Goal: Task Accomplishment & Management: Use online tool/utility

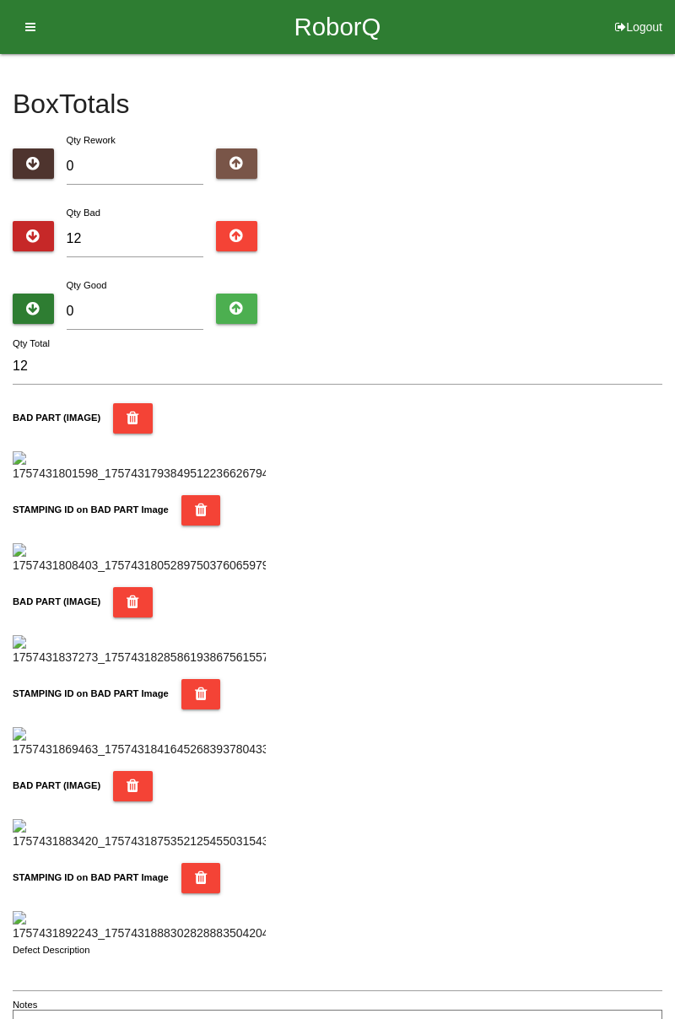
type input "1"
type input "13"
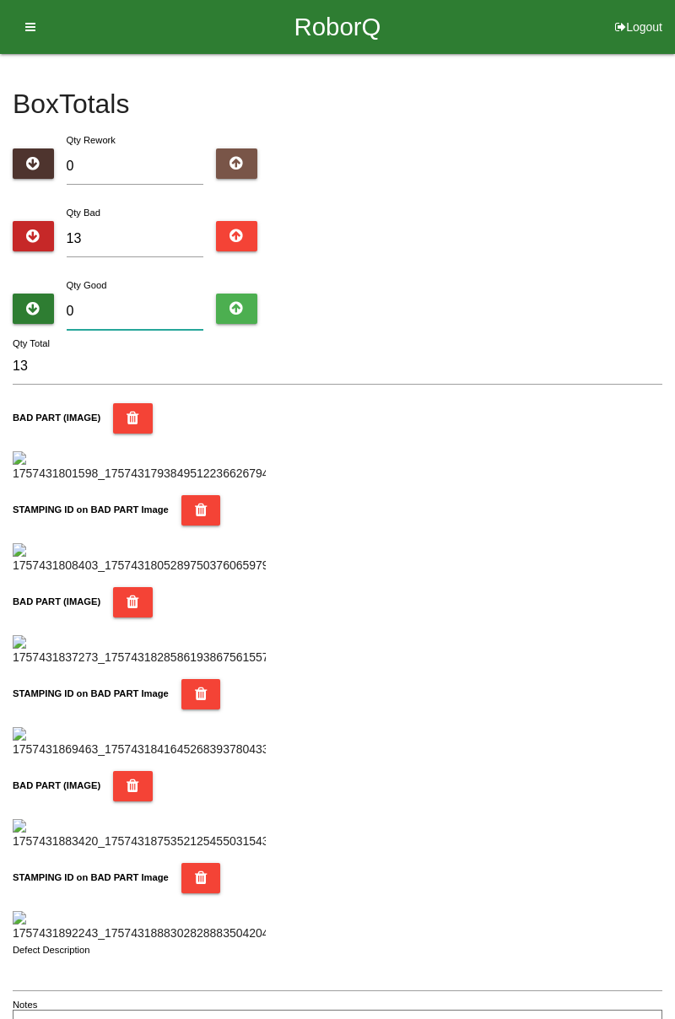
click at [146, 310] on input "0" at bounding box center [135, 312] width 137 height 36
type input "7"
type input "20"
type input "71"
type input "84"
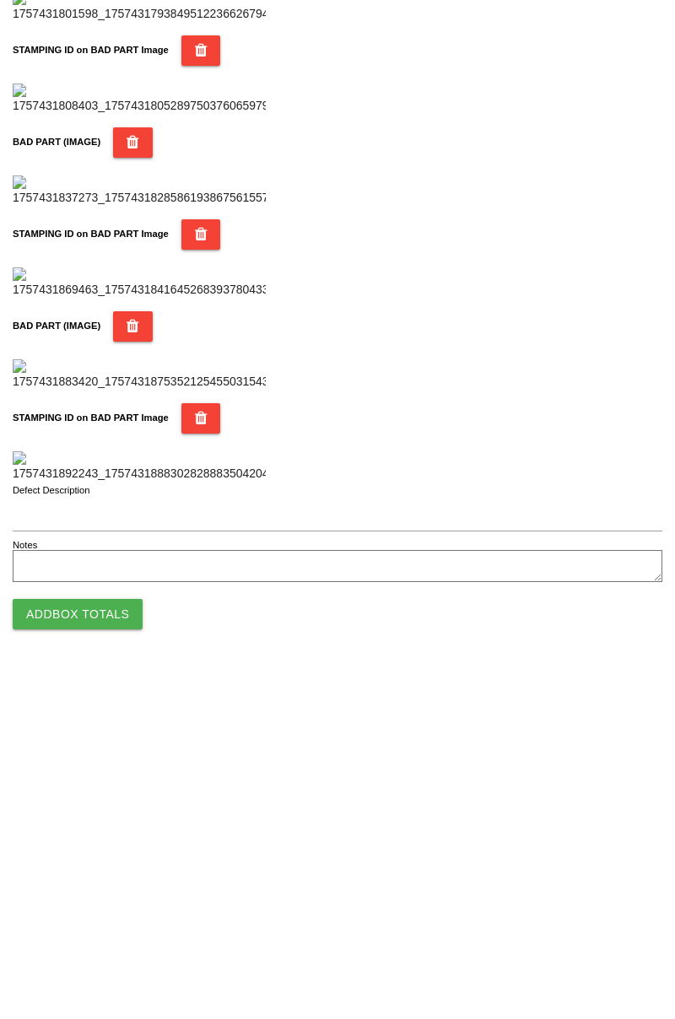
type input "71"
click at [107, 965] on button "Add Box Totals" at bounding box center [78, 961] width 130 height 30
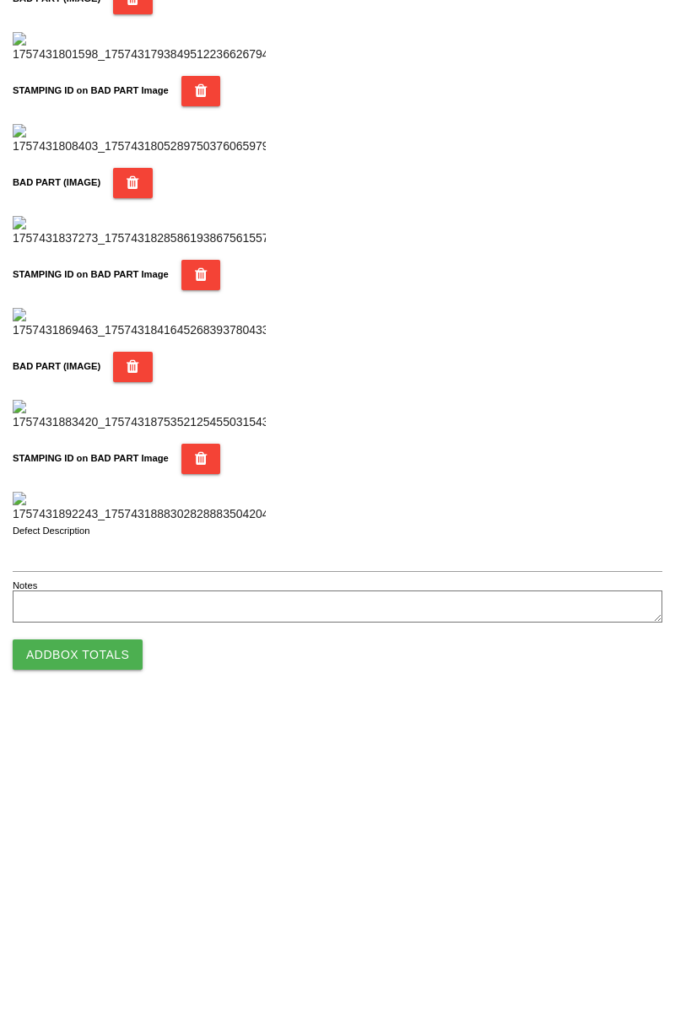
scroll to position [1478, 0]
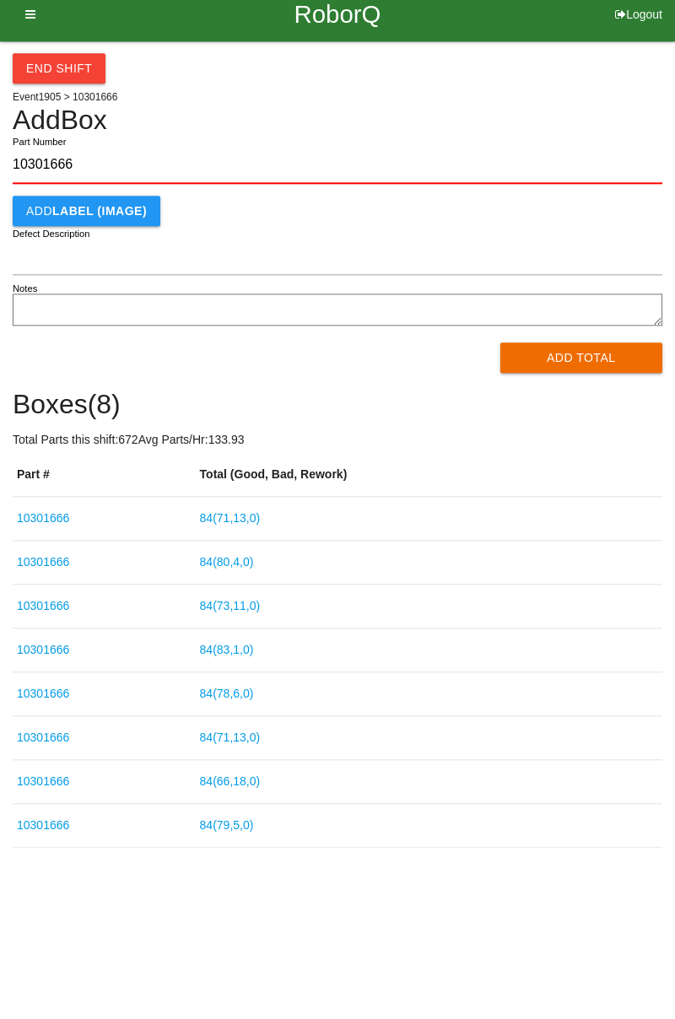
type input "10301666"
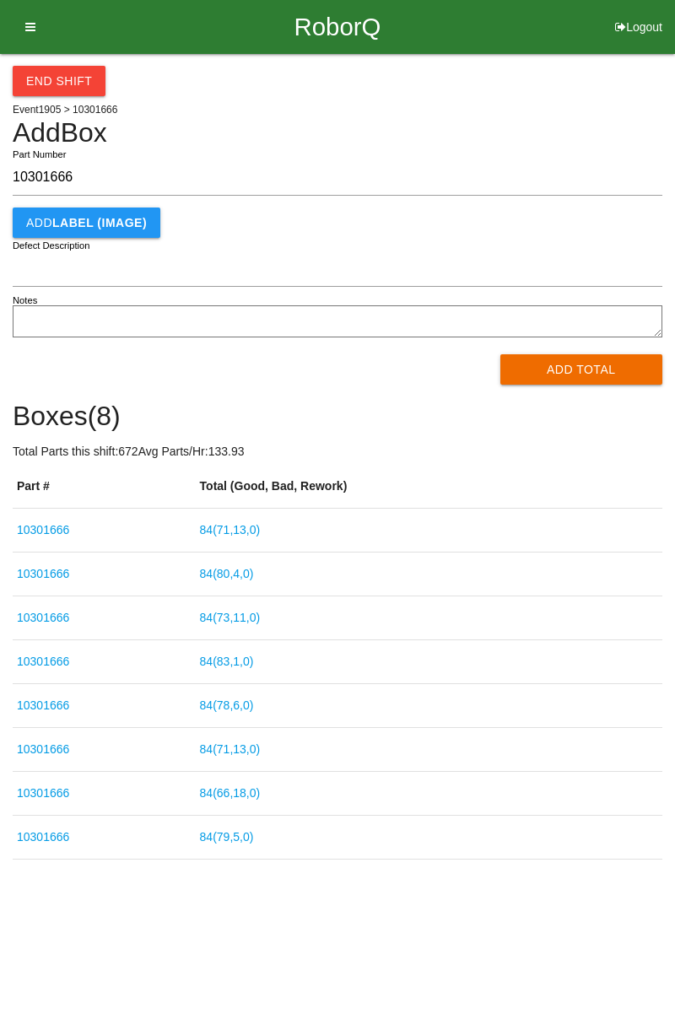
click at [584, 358] on button "Add Total" at bounding box center [581, 369] width 163 height 30
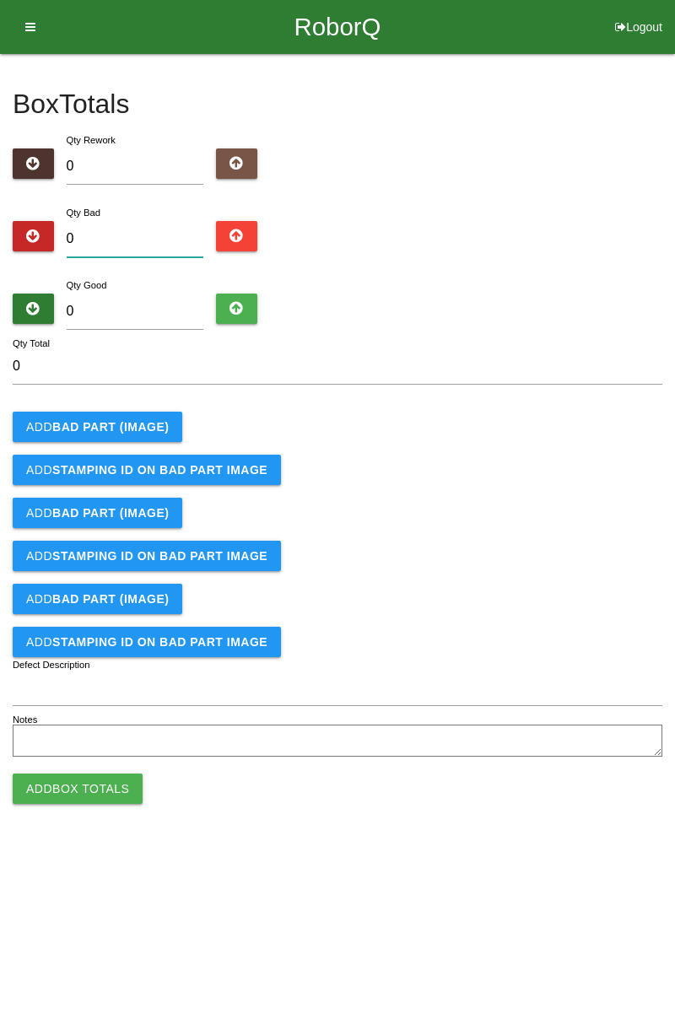
click at [165, 232] on input "0" at bounding box center [135, 239] width 137 height 36
type input "4"
click at [142, 412] on button "Add BAD PART (IMAGE)" at bounding box center [98, 427] width 170 height 30
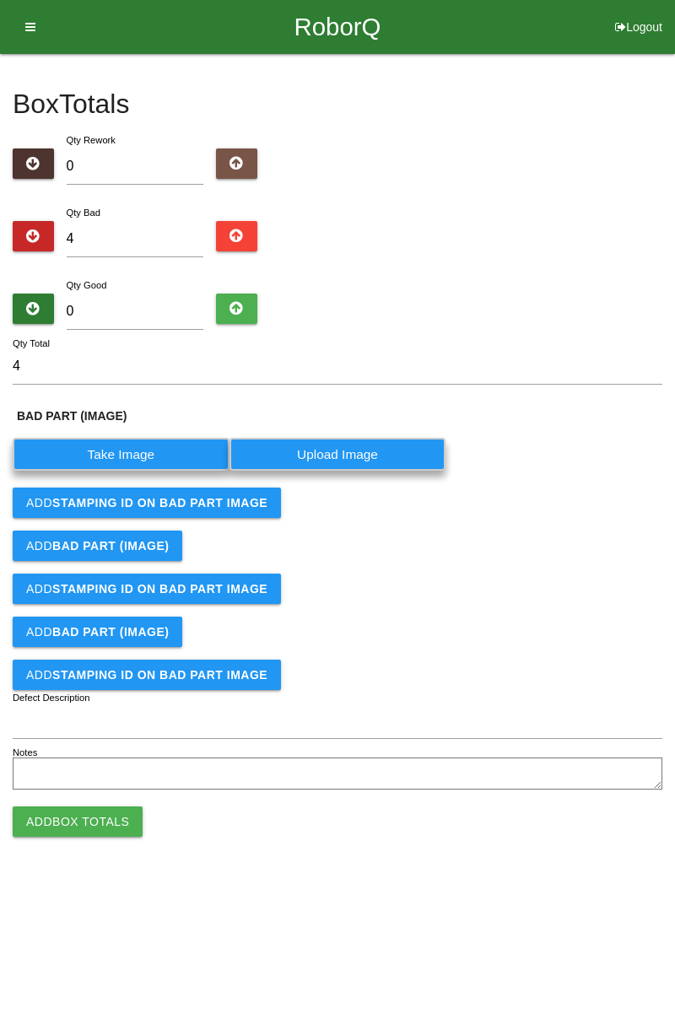
click at [126, 453] on label "Take Image" at bounding box center [121, 454] width 217 height 33
click at [0, 0] on \(IMAGE\) "Take Image" at bounding box center [0, 0] width 0 height 0
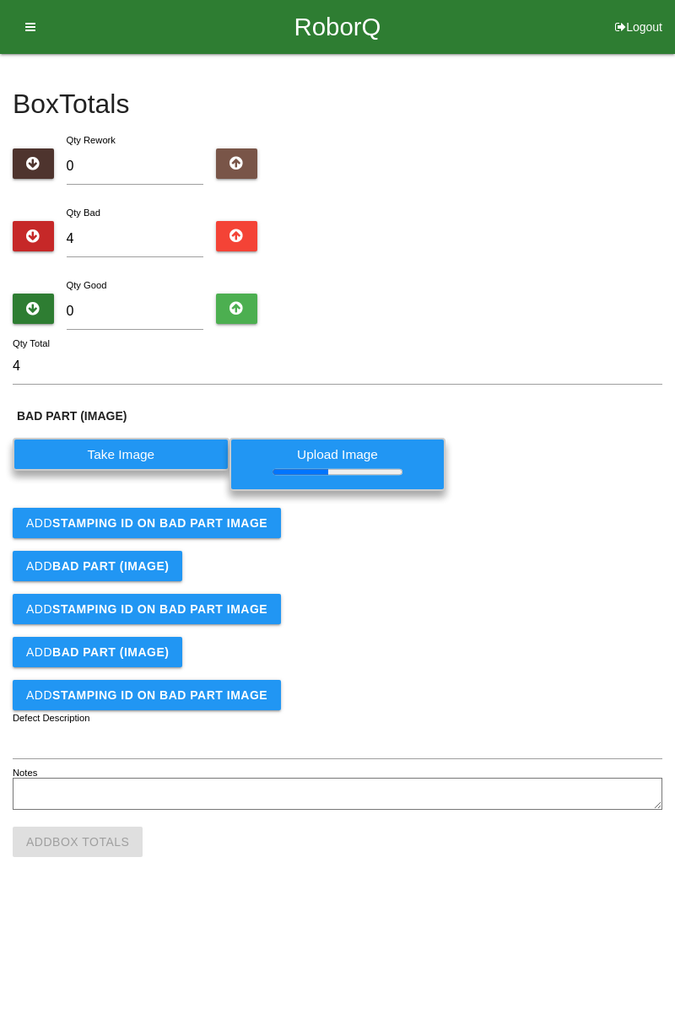
click at [237, 509] on button "Add STAMPING ID on BAD PART Image" at bounding box center [147, 523] width 268 height 30
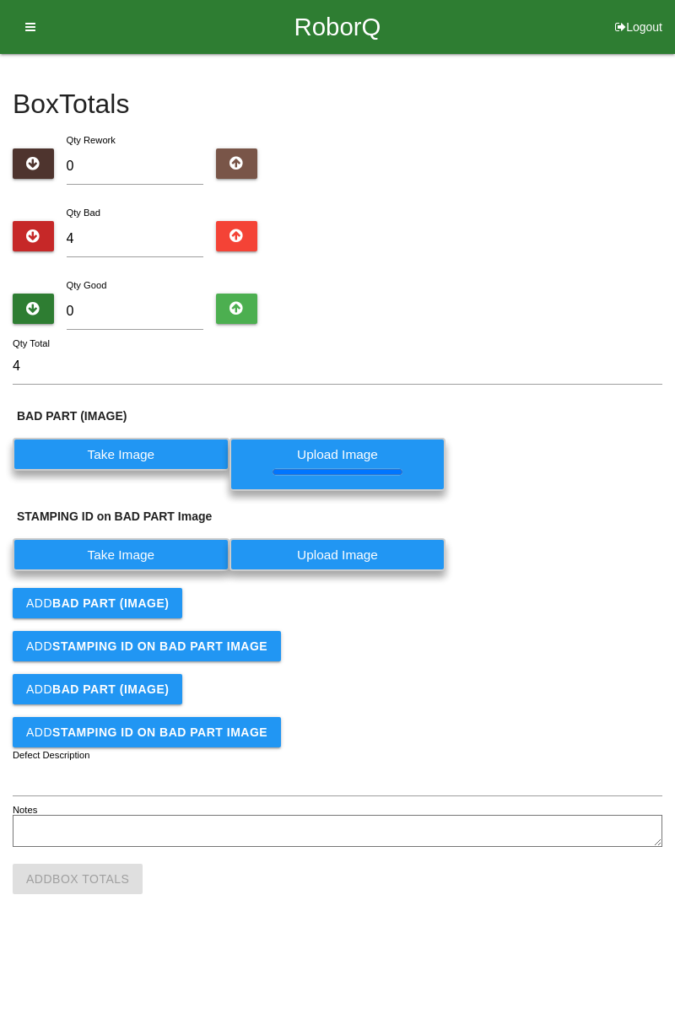
click at [175, 548] on label "Take Image" at bounding box center [121, 554] width 217 height 33
click at [0, 0] on PART "Take Image" at bounding box center [0, 0] width 0 height 0
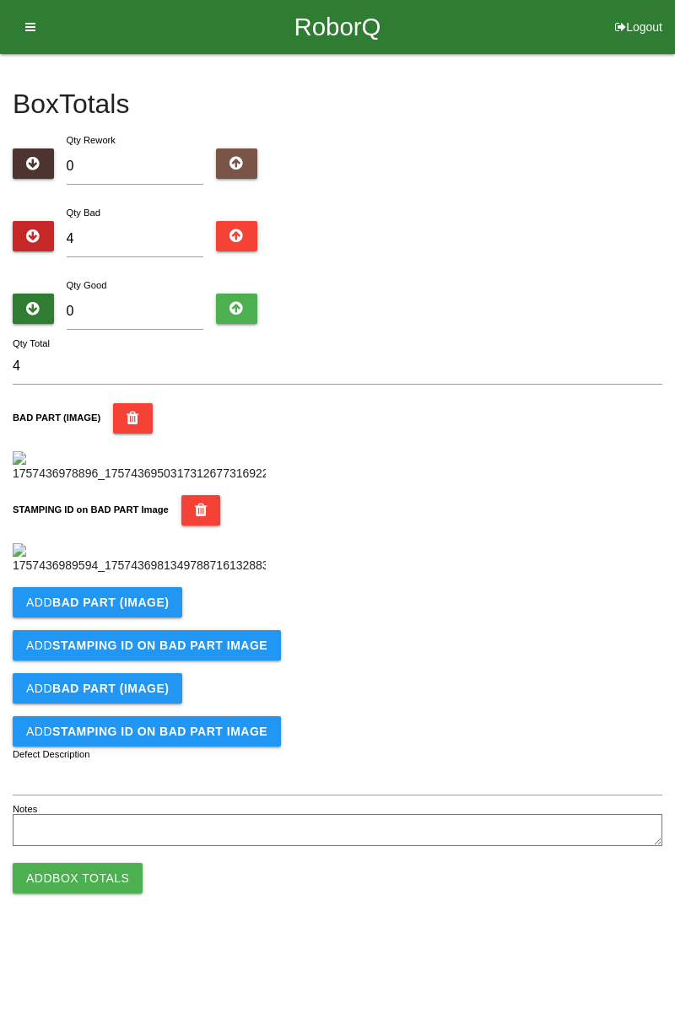
scroll to position [371, 0]
click at [164, 617] on button "Add BAD PART (IMAGE)" at bounding box center [98, 602] width 170 height 30
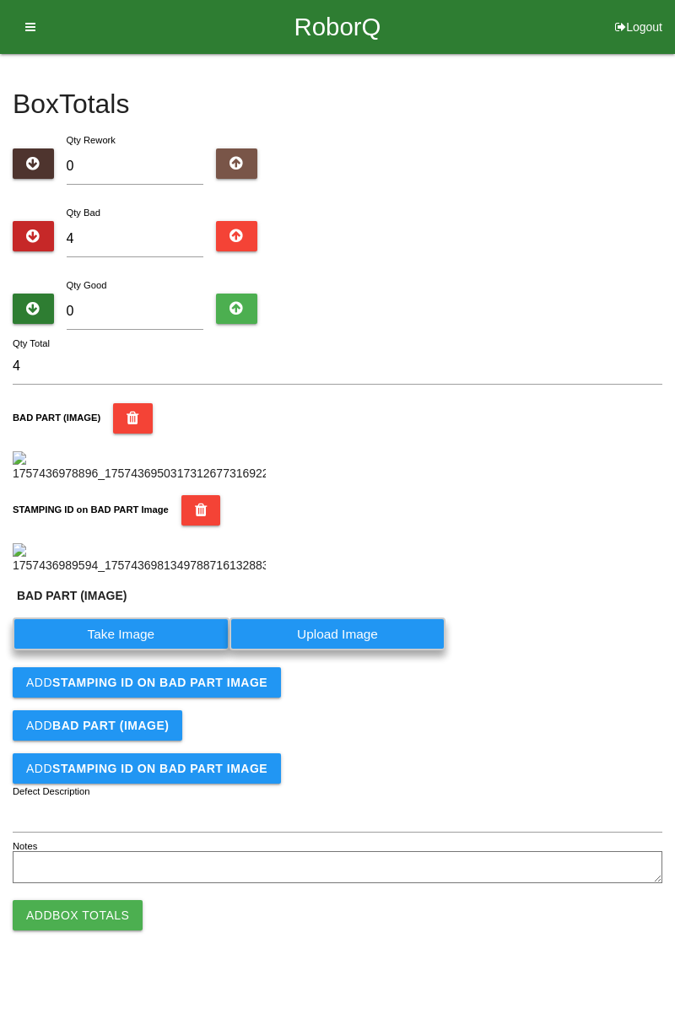
click at [138, 650] on label "Take Image" at bounding box center [121, 633] width 217 height 33
click at [0, 0] on \(IMAGE\) "Take Image" at bounding box center [0, 0] width 0 height 0
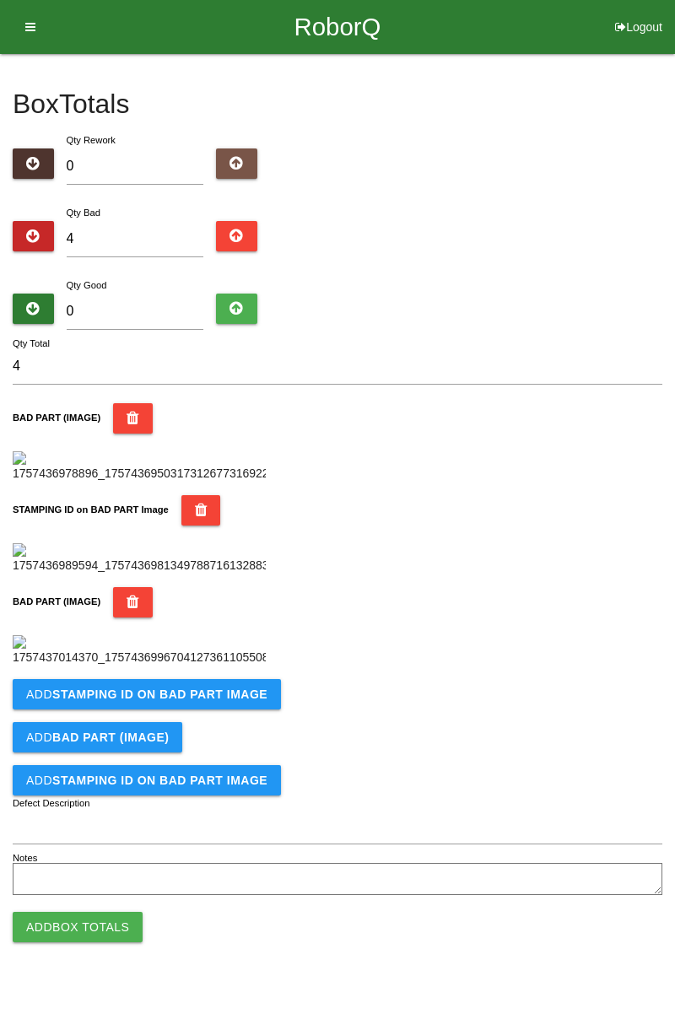
scroll to position [648, 0]
click at [230, 709] on button "Add STAMPING ID on BAD PART Image" at bounding box center [147, 694] width 268 height 30
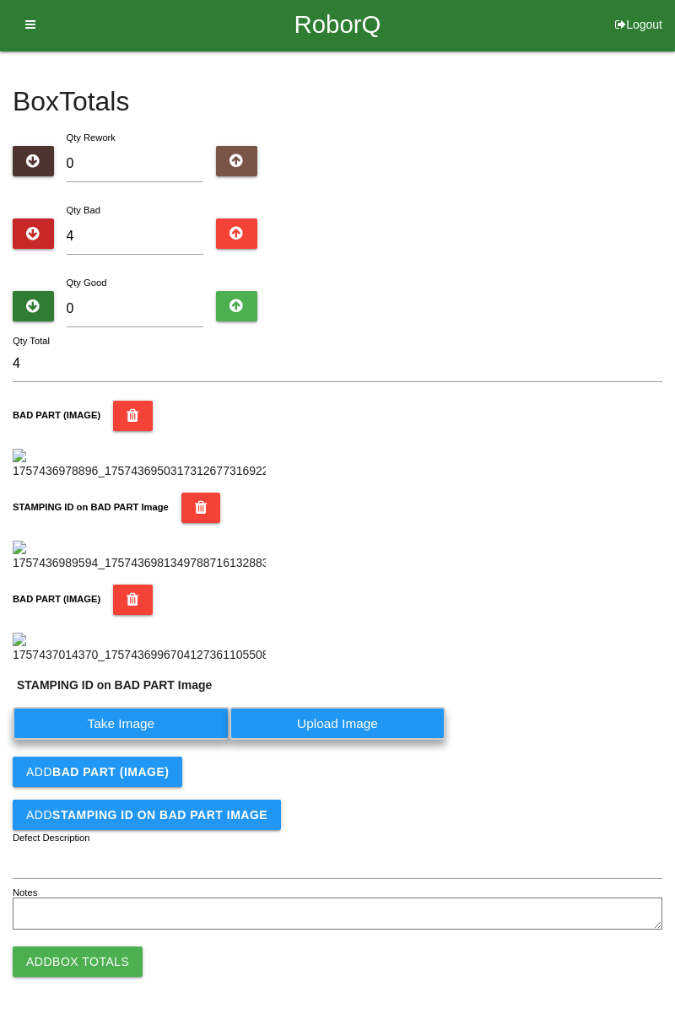
click at [143, 740] on label "Take Image" at bounding box center [121, 723] width 217 height 33
click at [0, 0] on PART "Take Image" at bounding box center [0, 0] width 0 height 0
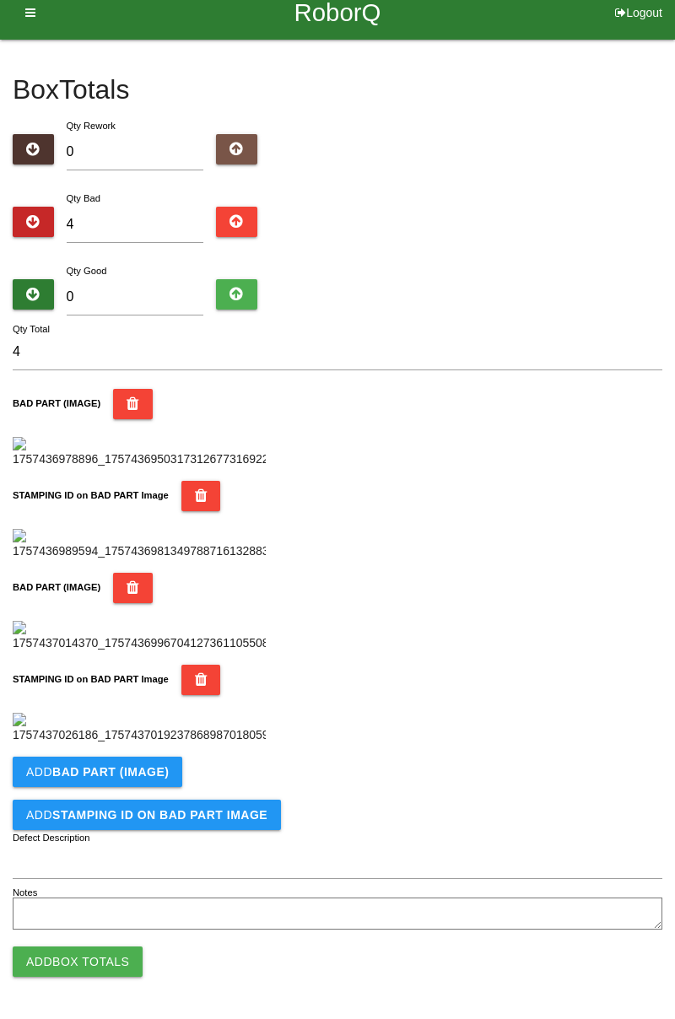
scroll to position [924, 0]
click at [199, 665] on button "STAMPING ID on BAD PART Image" at bounding box center [201, 680] width 40 height 30
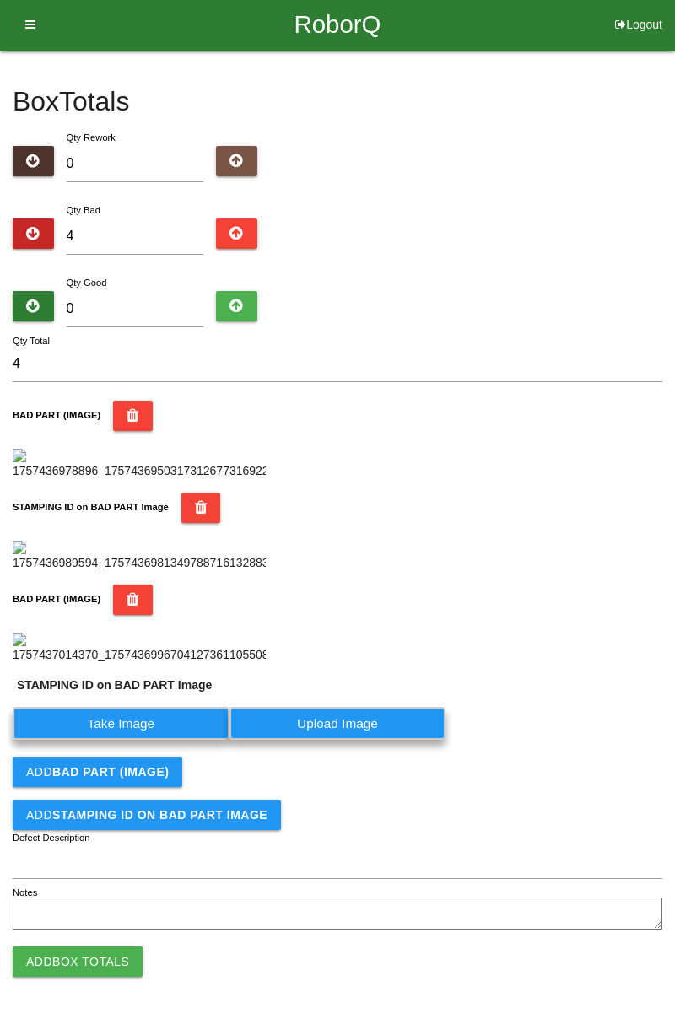
scroll to position [685, 0]
click at [169, 722] on label "Take Image" at bounding box center [121, 723] width 217 height 33
click at [0, 0] on PART "Take Image" at bounding box center [0, 0] width 0 height 0
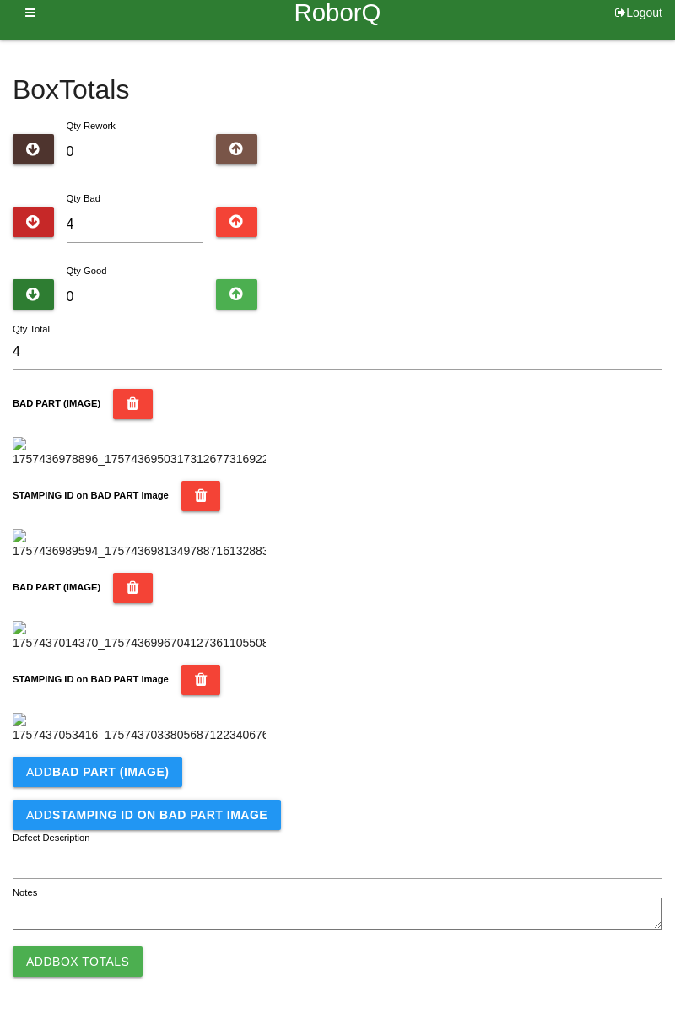
scroll to position [924, 0]
click at [147, 776] on b "BAD PART (IMAGE)" at bounding box center [110, 771] width 116 height 13
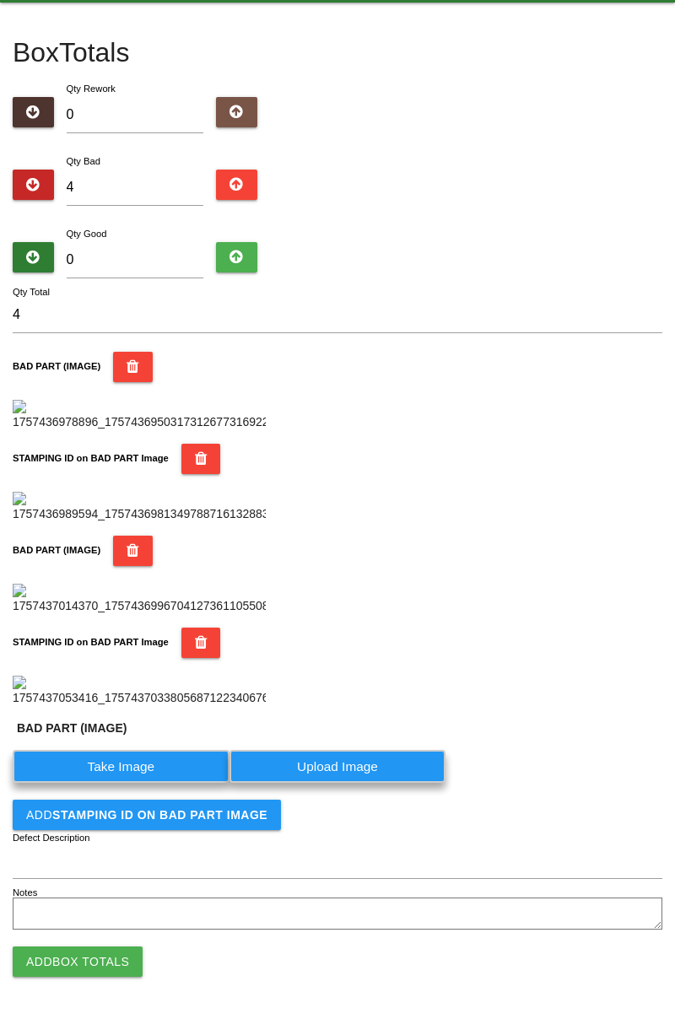
click at [154, 783] on label "Take Image" at bounding box center [121, 766] width 217 height 33
click at [0, 0] on \(IMAGE\) "Take Image" at bounding box center [0, 0] width 0 height 0
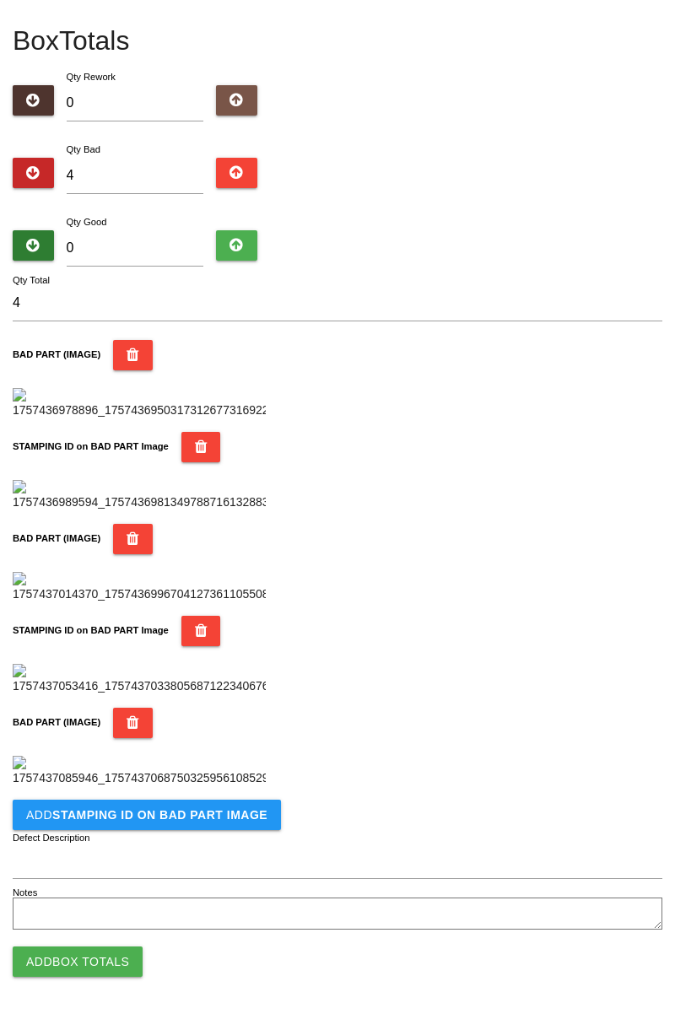
scroll to position [1201, 0]
click at [172, 816] on b "STAMPING ID on BAD PART Image" at bounding box center [159, 814] width 215 height 13
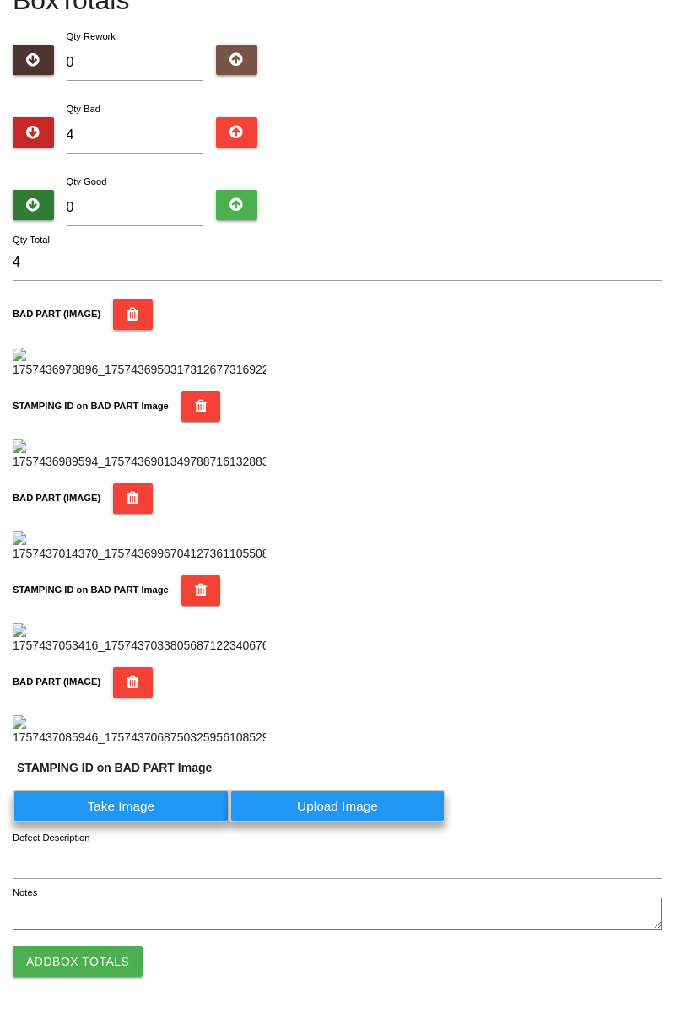
click at [129, 822] on label "Take Image" at bounding box center [121, 805] width 217 height 33
click at [0, 0] on PART "Take Image" at bounding box center [0, 0] width 0 height 0
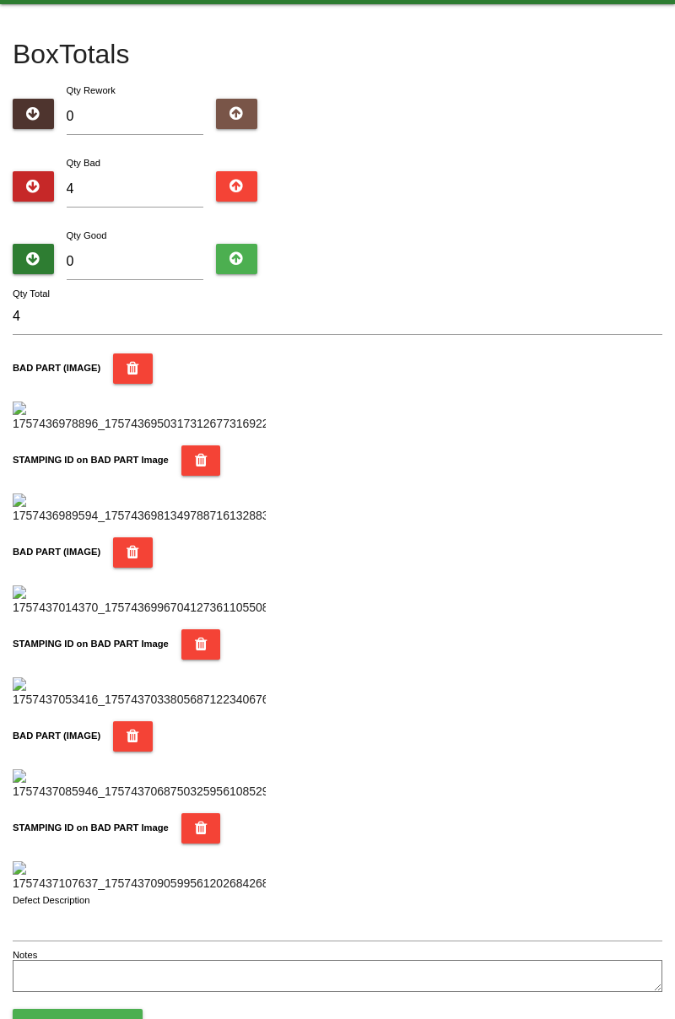
scroll to position [0, 0]
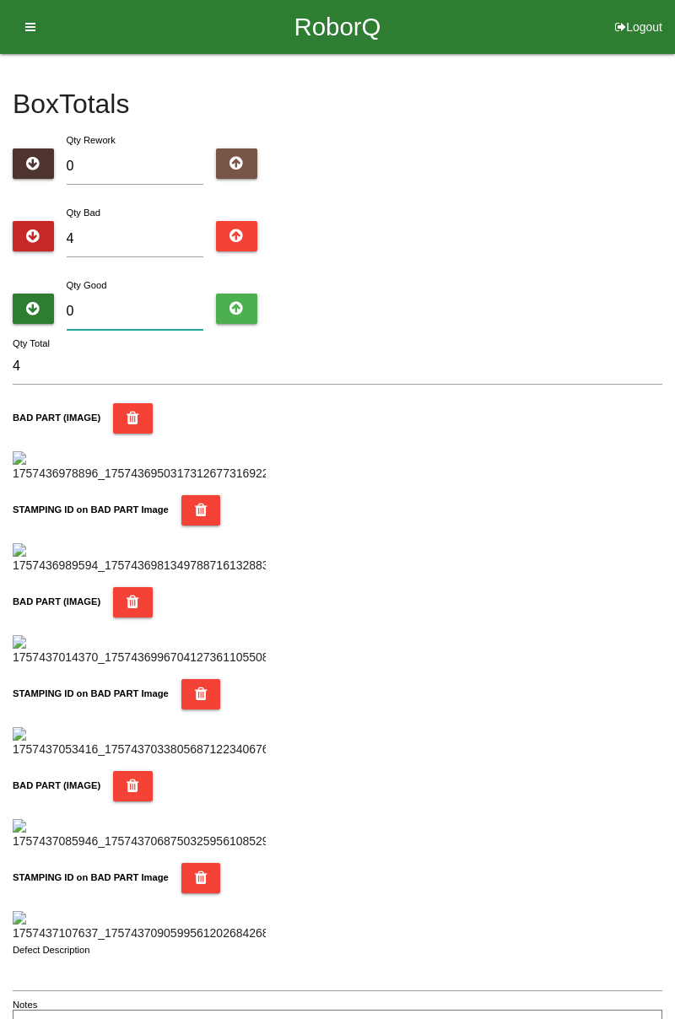
click at [148, 294] on input "0" at bounding box center [135, 312] width 137 height 36
type input "8"
type input "12"
type input "80"
type input "84"
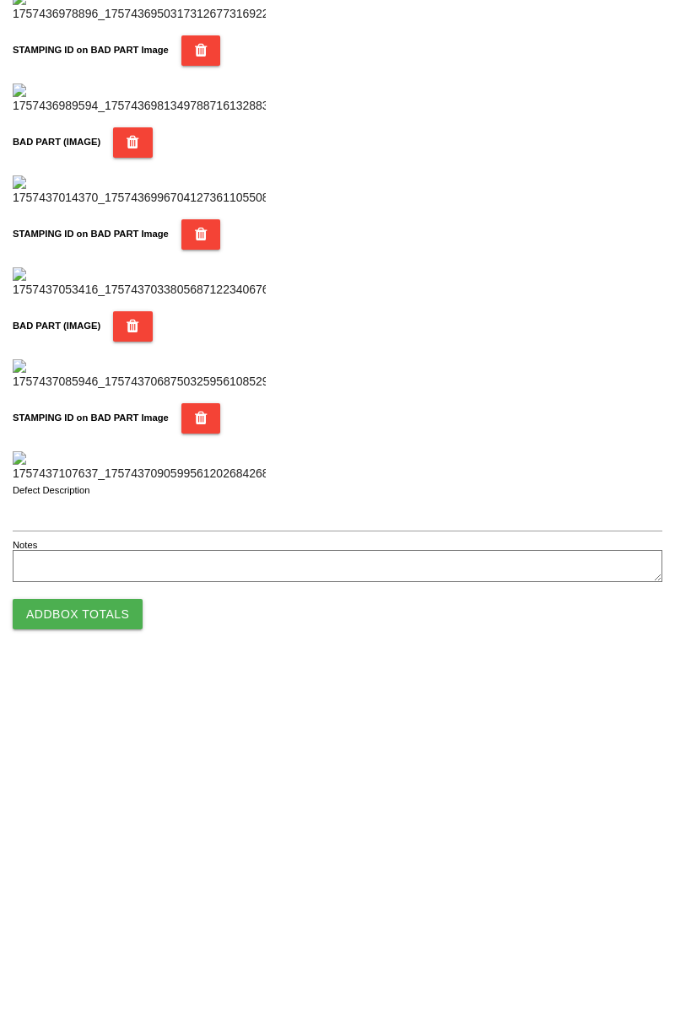
type input "80"
click at [109, 960] on button "Add Box Totals" at bounding box center [78, 961] width 130 height 30
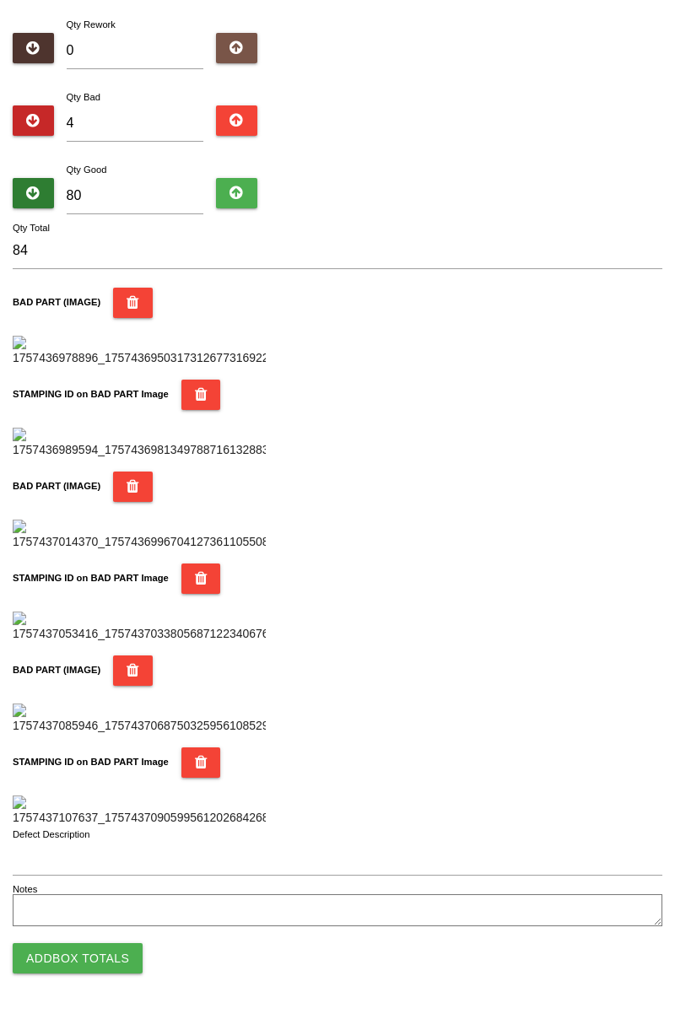
scroll to position [1478, 0]
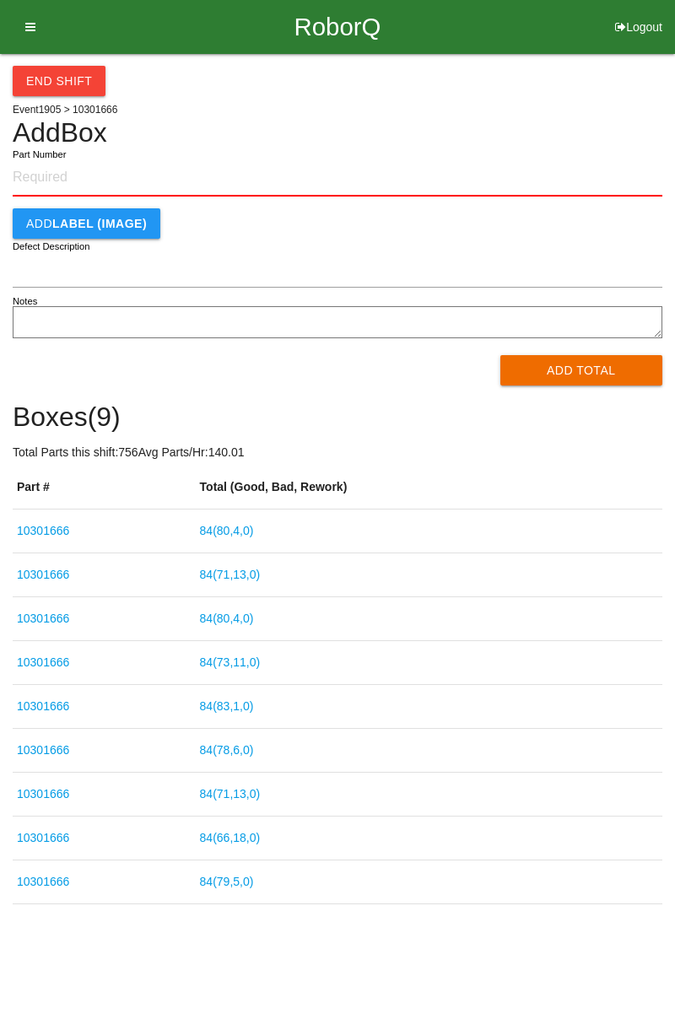
click at [61, 181] on input "Part Number" at bounding box center [337, 177] width 649 height 37
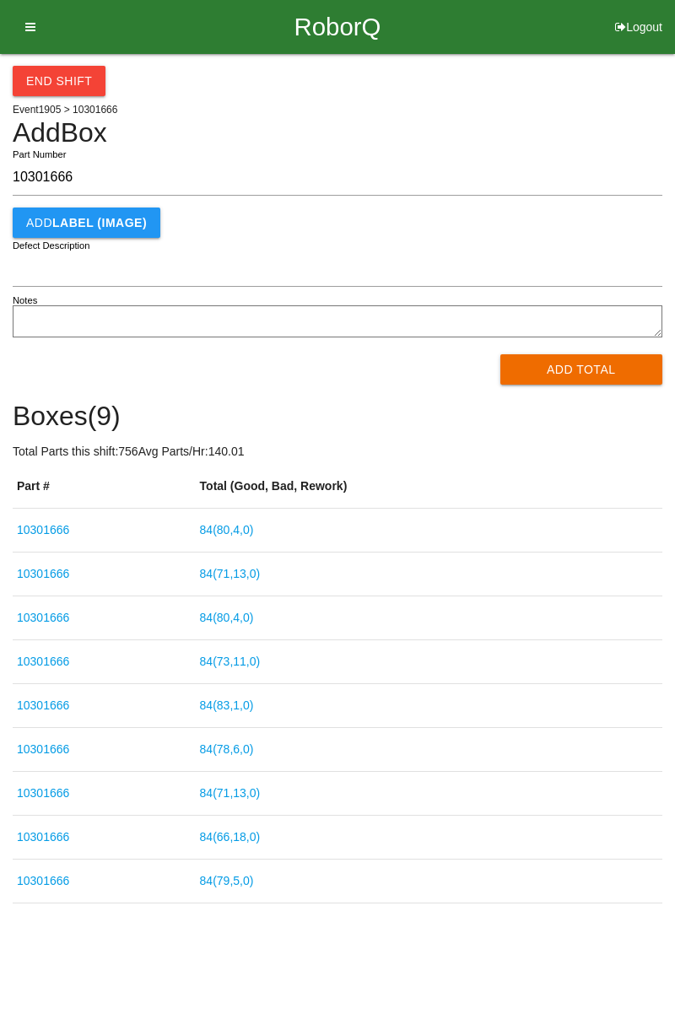
type input "10301666"
click at [601, 371] on button "Add Total" at bounding box center [581, 369] width 163 height 30
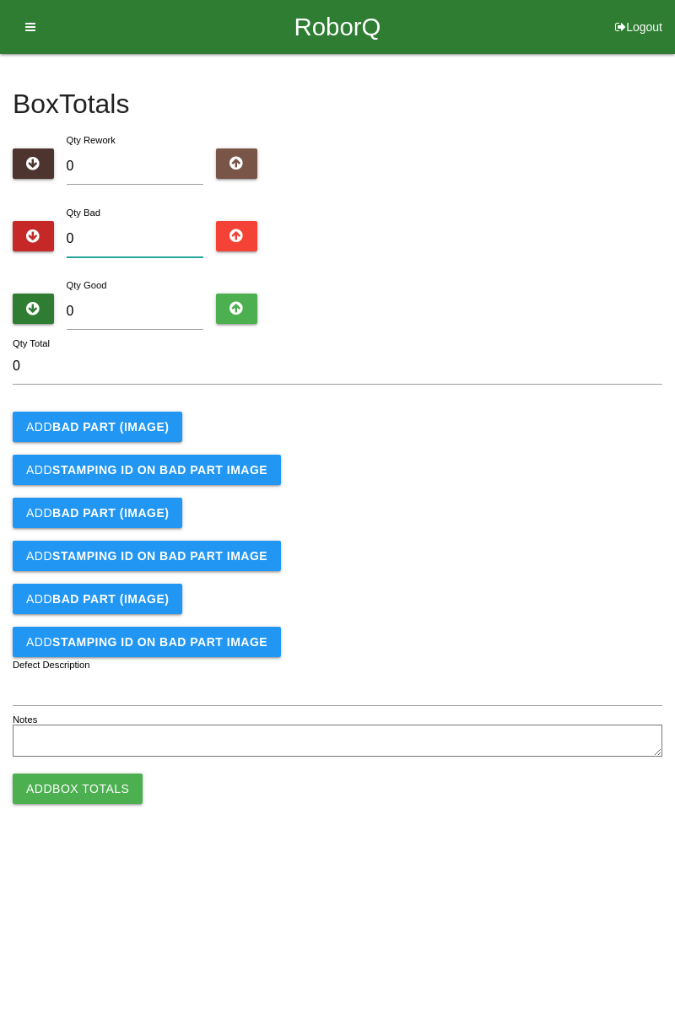
click at [137, 237] on input "0" at bounding box center [135, 239] width 137 height 36
type input "1"
click at [140, 224] on input "1" at bounding box center [135, 239] width 137 height 36
type input "0"
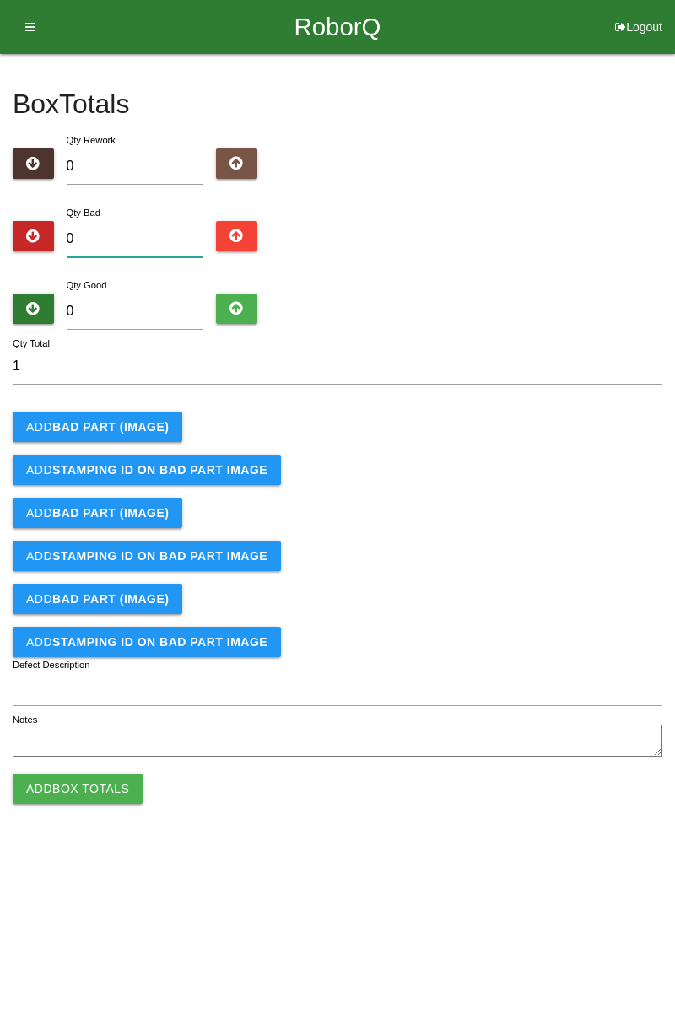
type input "0"
type input "6"
click at [155, 417] on button "Add BAD PART (IMAGE)" at bounding box center [98, 427] width 170 height 30
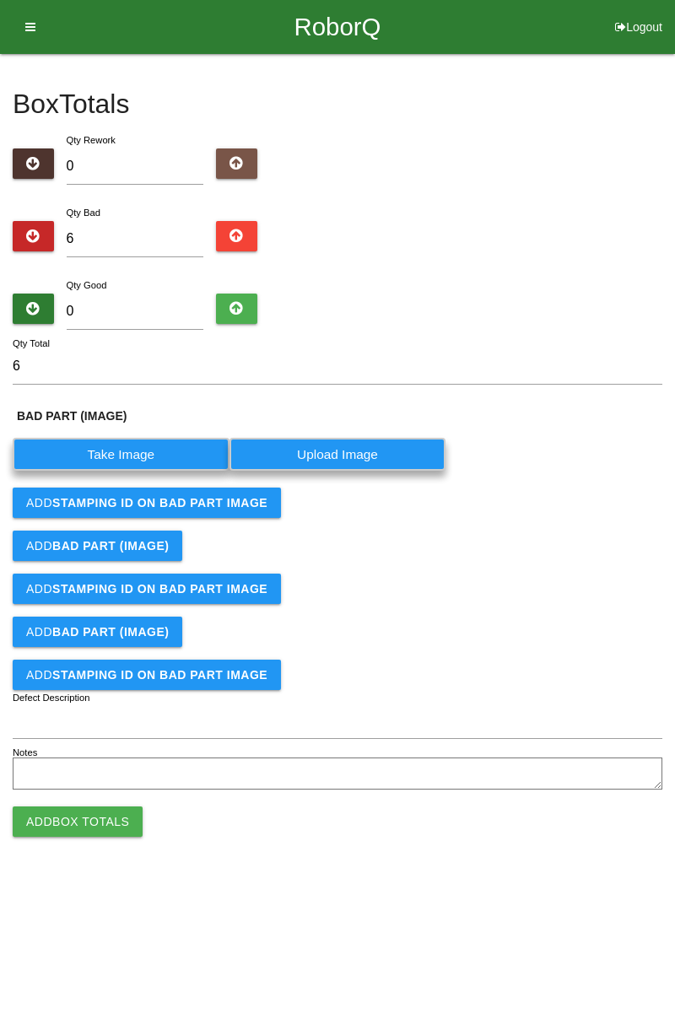
click at [130, 454] on label "Take Image" at bounding box center [121, 454] width 217 height 33
click at [0, 0] on \(IMAGE\) "Take Image" at bounding box center [0, 0] width 0 height 0
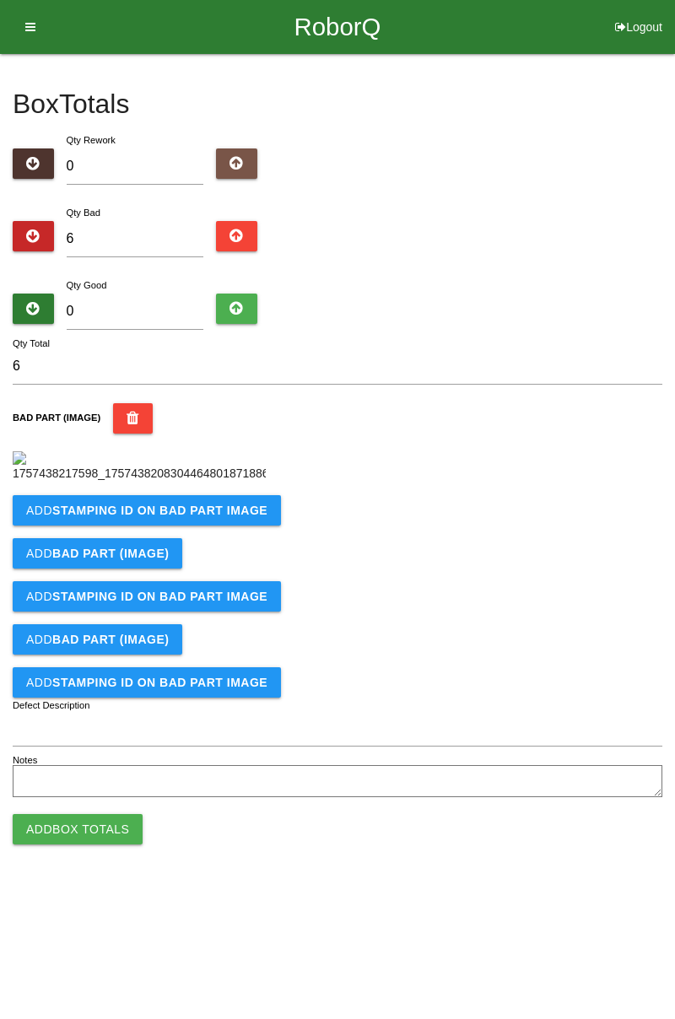
click at [221, 525] on button "Add STAMPING ID on BAD PART Image" at bounding box center [147, 510] width 268 height 30
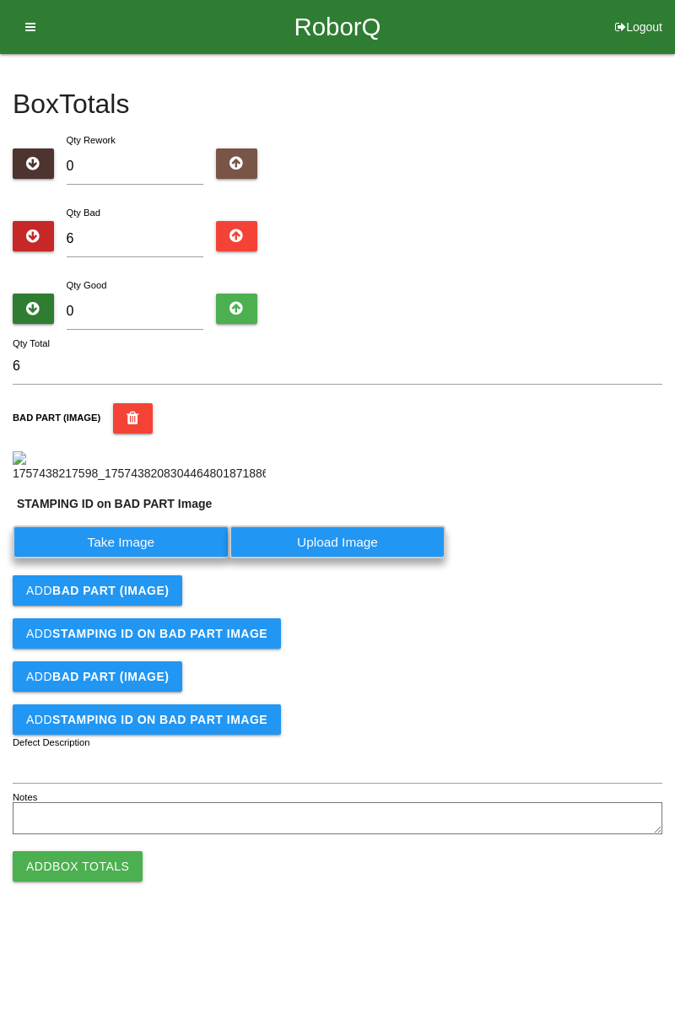
click at [139, 558] on label "Take Image" at bounding box center [121, 541] width 217 height 33
click at [0, 0] on PART "Take Image" at bounding box center [0, 0] width 0 height 0
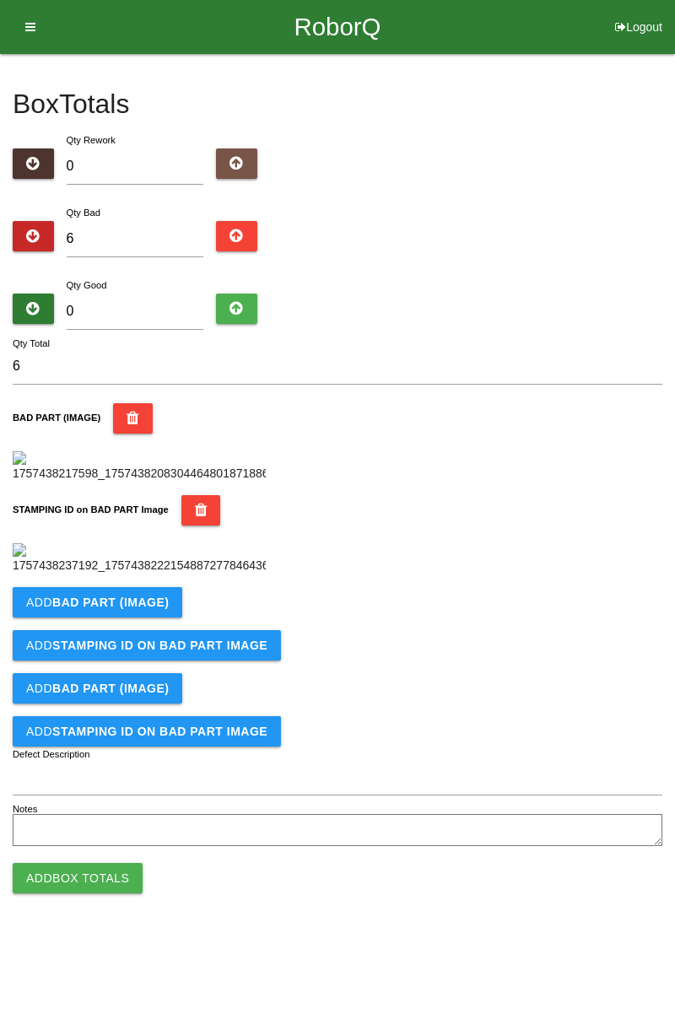
scroll to position [371, 0]
click at [167, 617] on button "Add BAD PART (IMAGE)" at bounding box center [98, 602] width 170 height 30
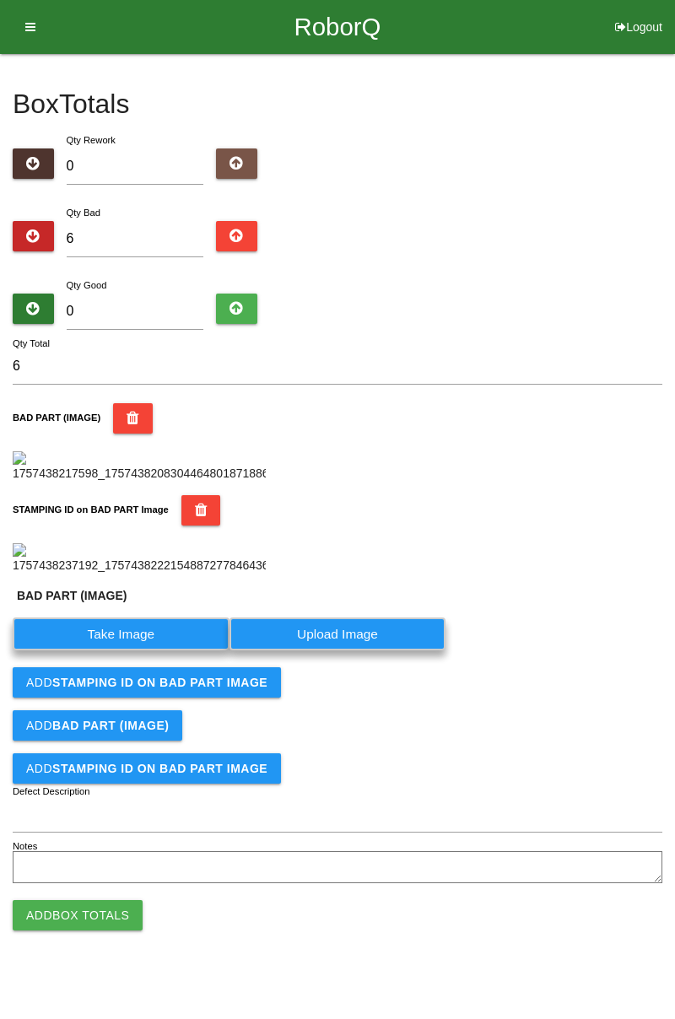
click at [157, 650] on label "Take Image" at bounding box center [121, 633] width 217 height 33
click at [0, 0] on \(IMAGE\) "Take Image" at bounding box center [0, 0] width 0 height 0
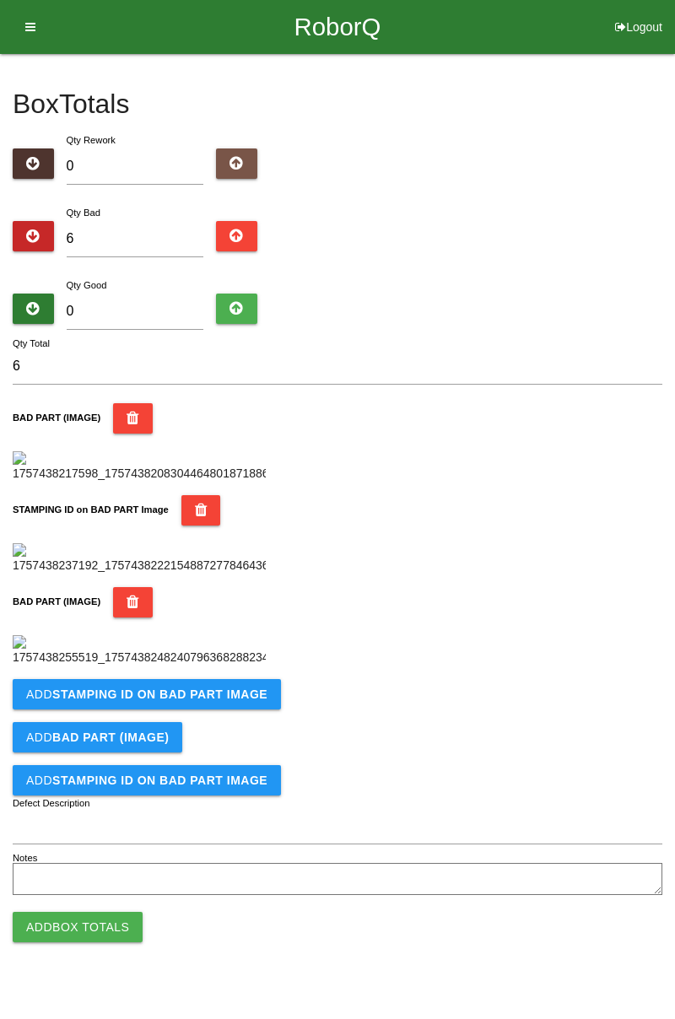
scroll to position [648, 0]
click at [221, 709] on button "Add STAMPING ID on BAD PART Image" at bounding box center [147, 694] width 268 height 30
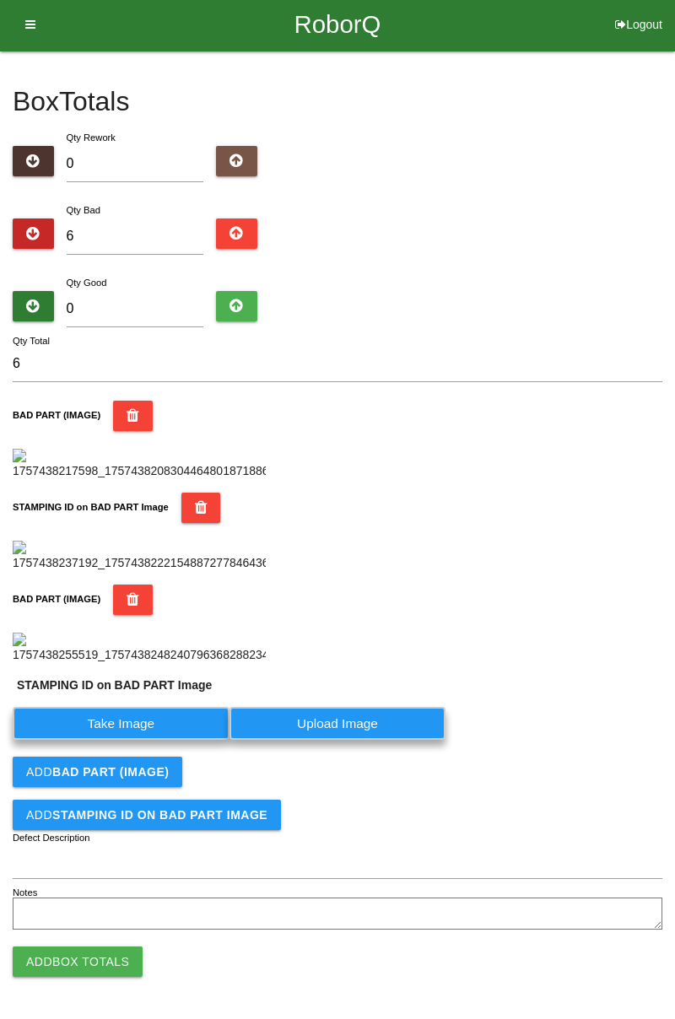
click at [165, 740] on label "Take Image" at bounding box center [121, 723] width 217 height 33
click at [0, 0] on PART "Take Image" at bounding box center [0, 0] width 0 height 0
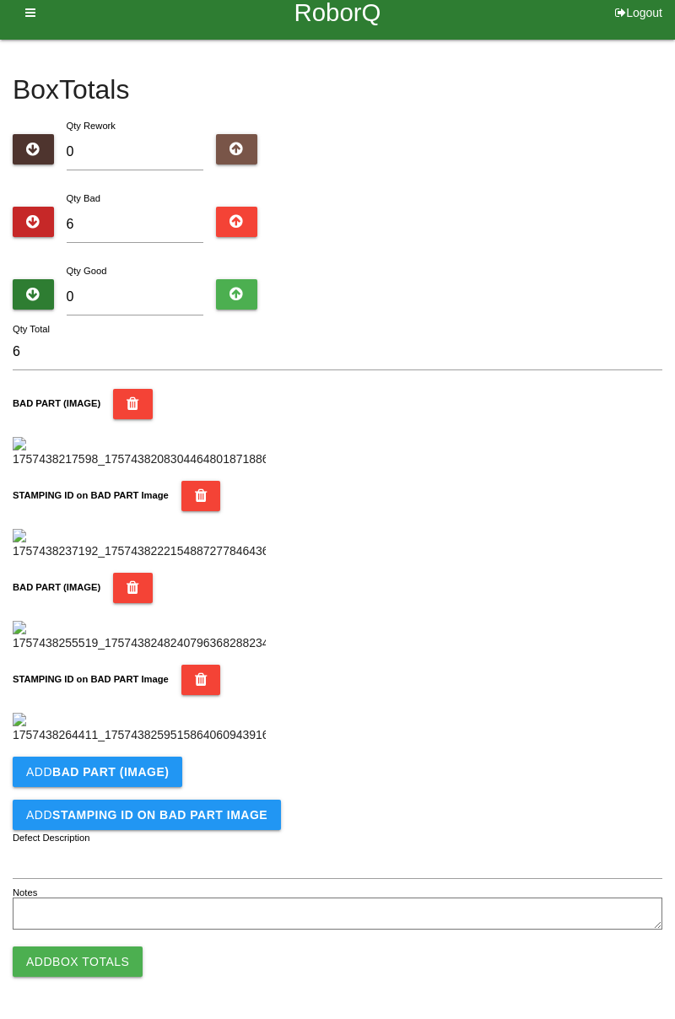
scroll to position [924, 0]
click at [153, 785] on button "Add BAD PART (IMAGE)" at bounding box center [98, 772] width 170 height 30
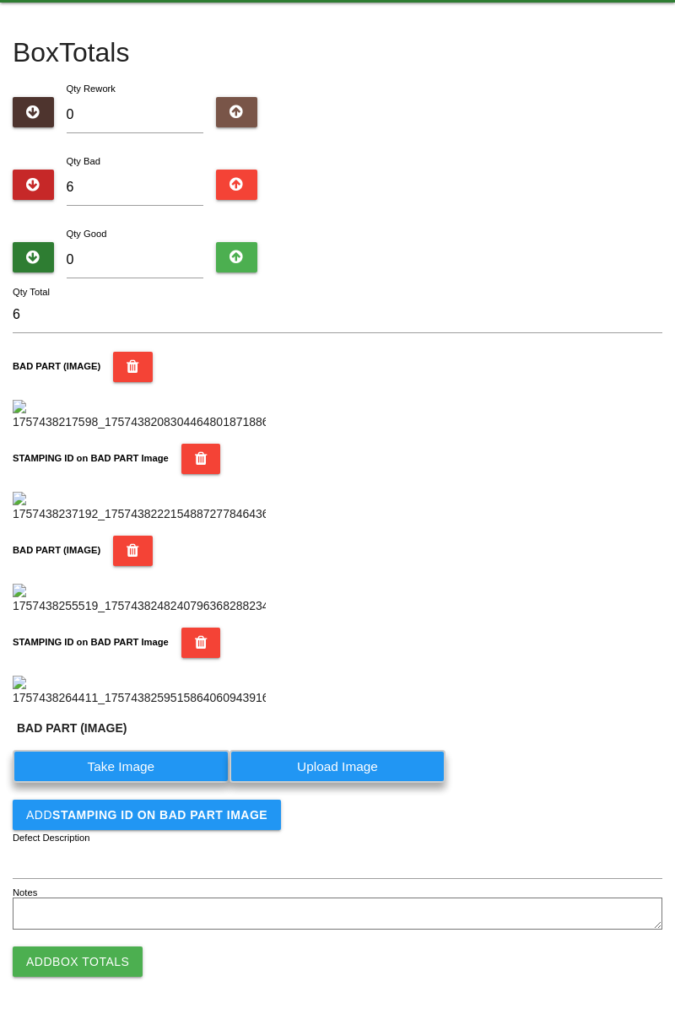
click at [145, 783] on label "Take Image" at bounding box center [121, 766] width 217 height 33
click at [0, 0] on \(IMAGE\) "Take Image" at bounding box center [0, 0] width 0 height 0
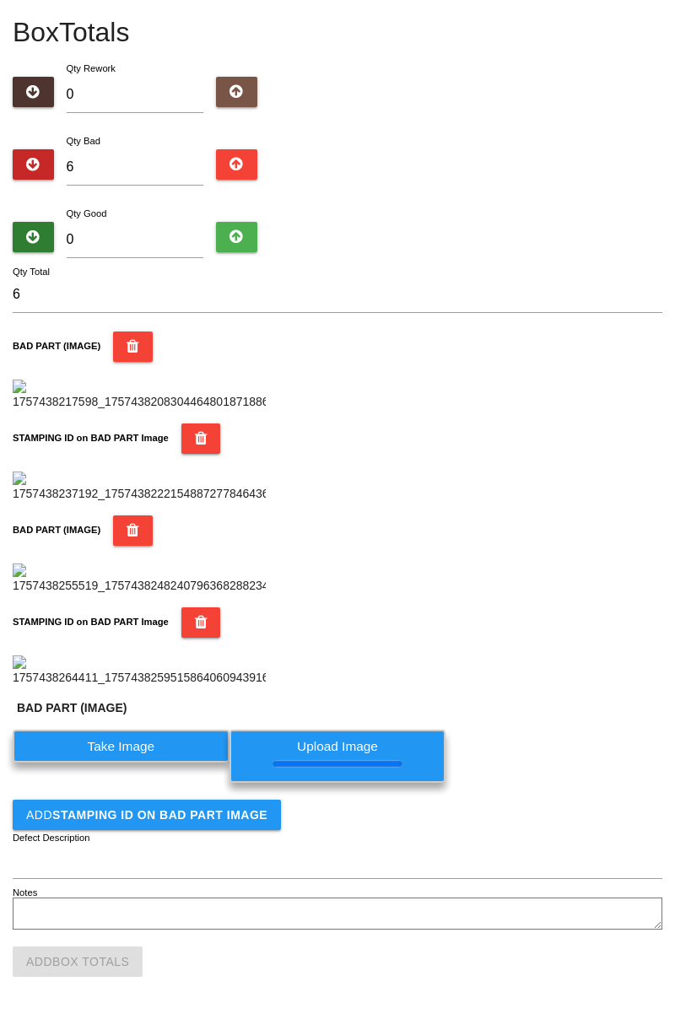
click at [256, 830] on button "Add STAMPING ID on BAD PART Image" at bounding box center [147, 815] width 268 height 30
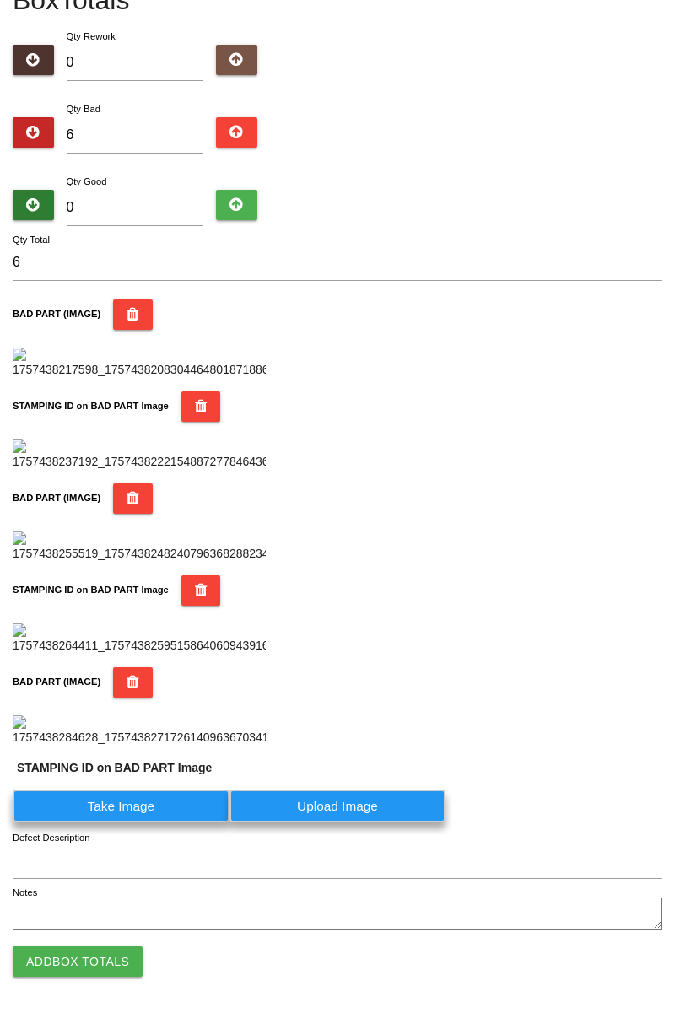
scroll to position [1242, 0]
click at [188, 810] on label "Take Image" at bounding box center [121, 805] width 217 height 33
click at [0, 0] on PART "Take Image" at bounding box center [0, 0] width 0 height 0
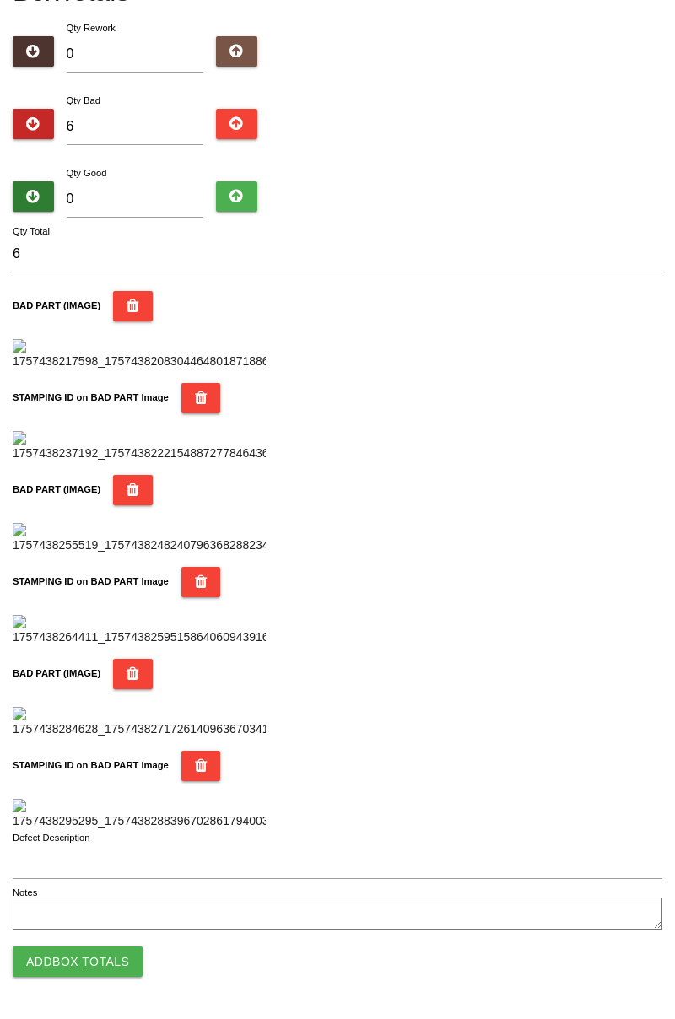
scroll to position [0, 0]
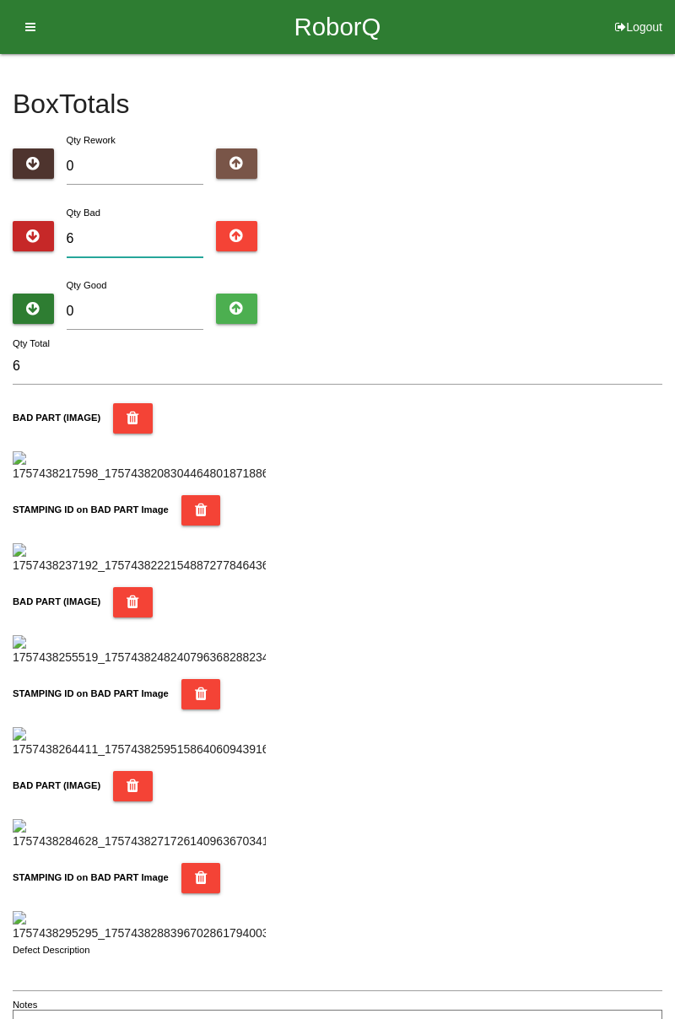
click at [162, 233] on input "6" at bounding box center [135, 239] width 137 height 36
click at [143, 307] on input "0" at bounding box center [135, 312] width 137 height 36
type input "7"
type input "13"
type input "78"
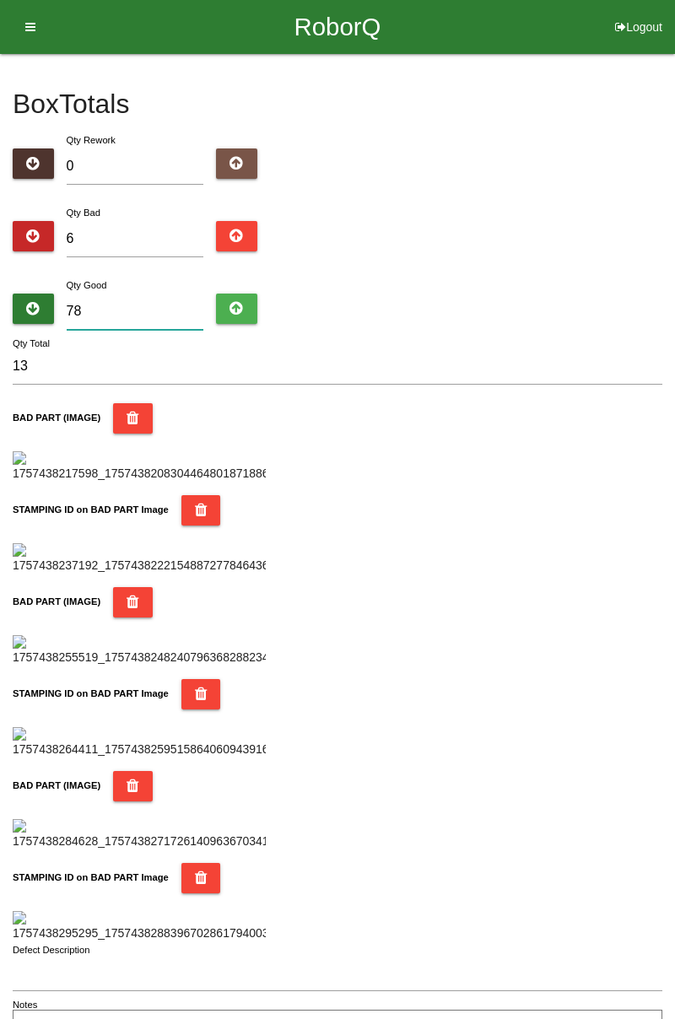
type input "84"
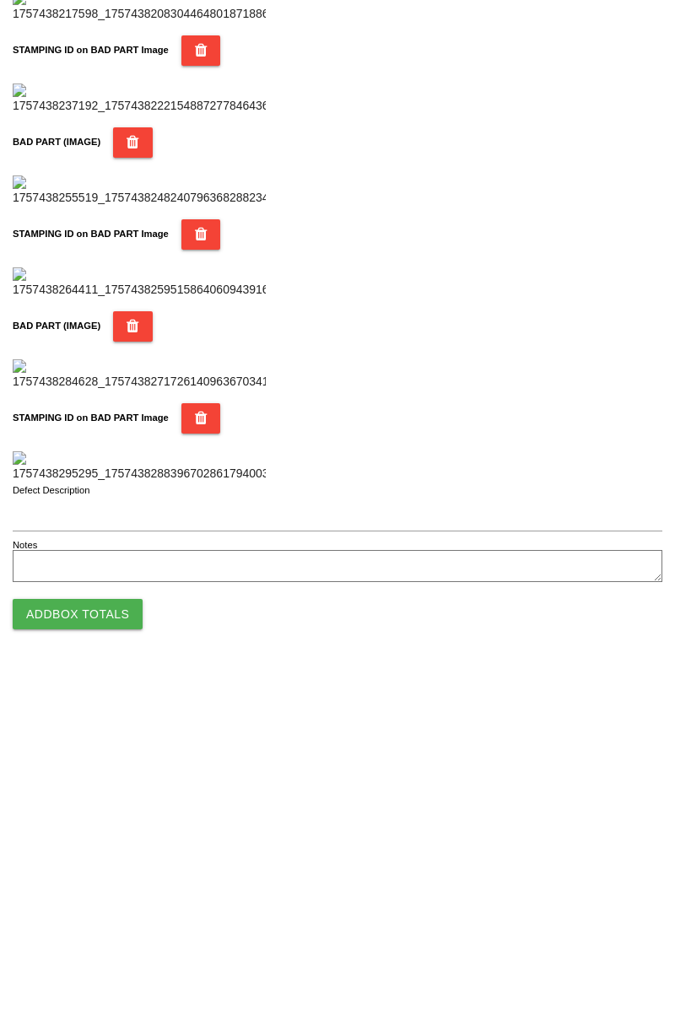
type input "78"
click at [116, 961] on button "Add Box Totals" at bounding box center [78, 961] width 130 height 30
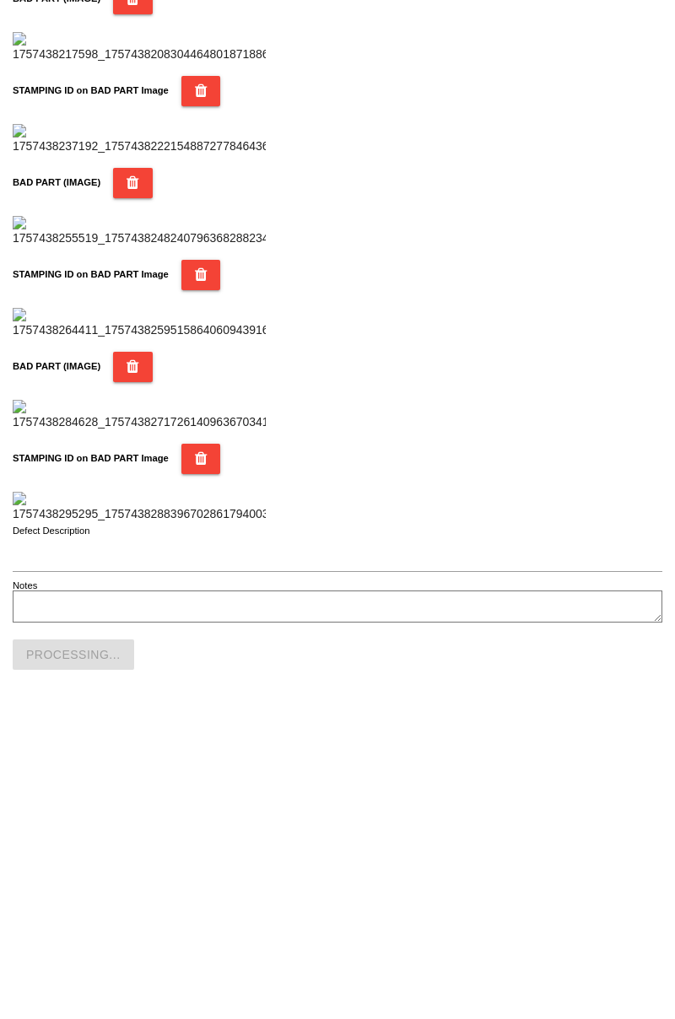
scroll to position [1478, 0]
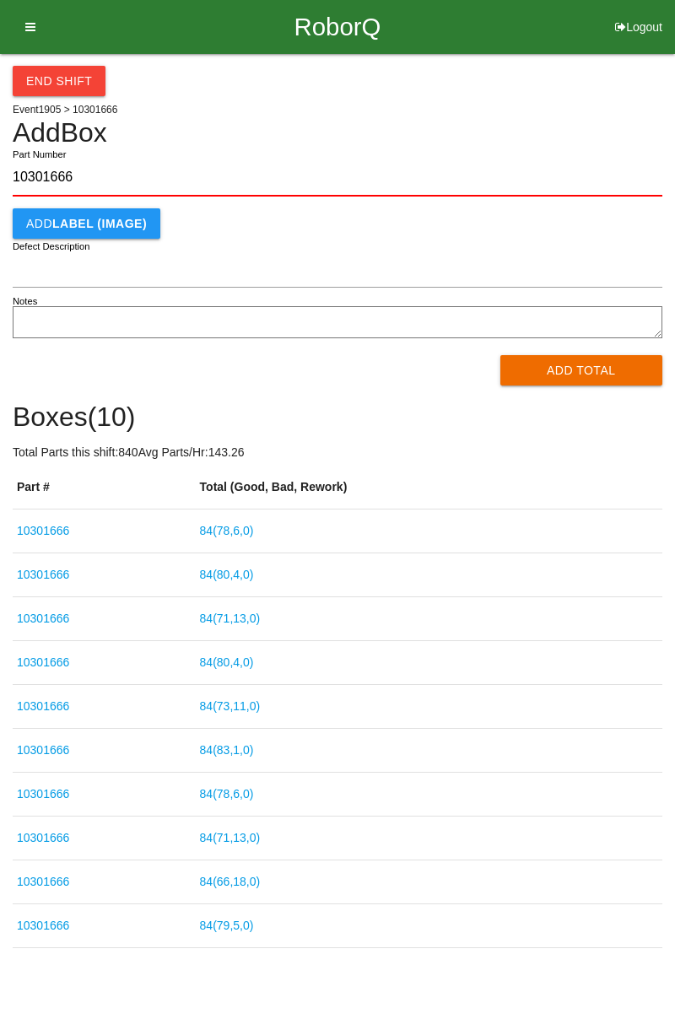
type input "10301666"
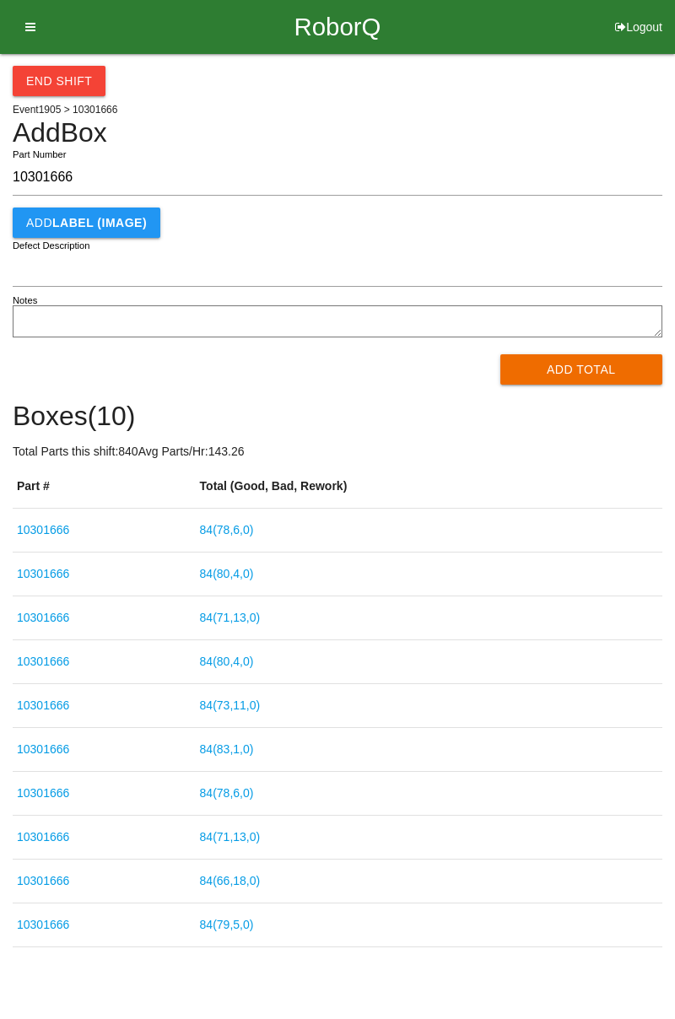
click at [580, 371] on button "Add Total" at bounding box center [581, 369] width 163 height 30
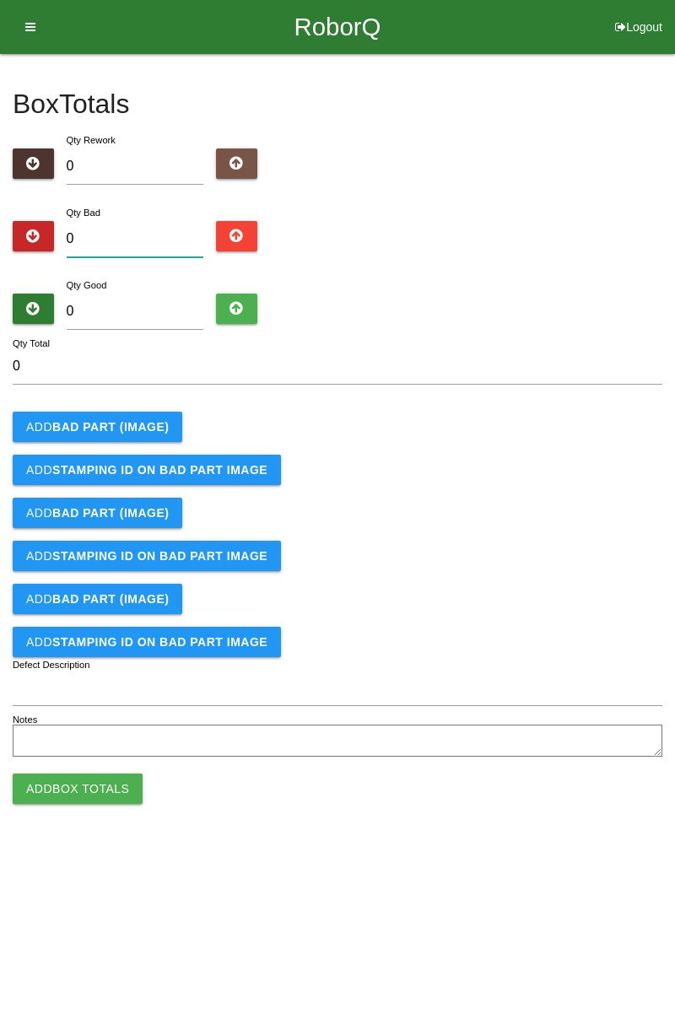
click at [156, 241] on input "0" at bounding box center [135, 239] width 137 height 36
type input "3"
click at [148, 428] on b "BAD PART (IMAGE)" at bounding box center [110, 426] width 116 height 13
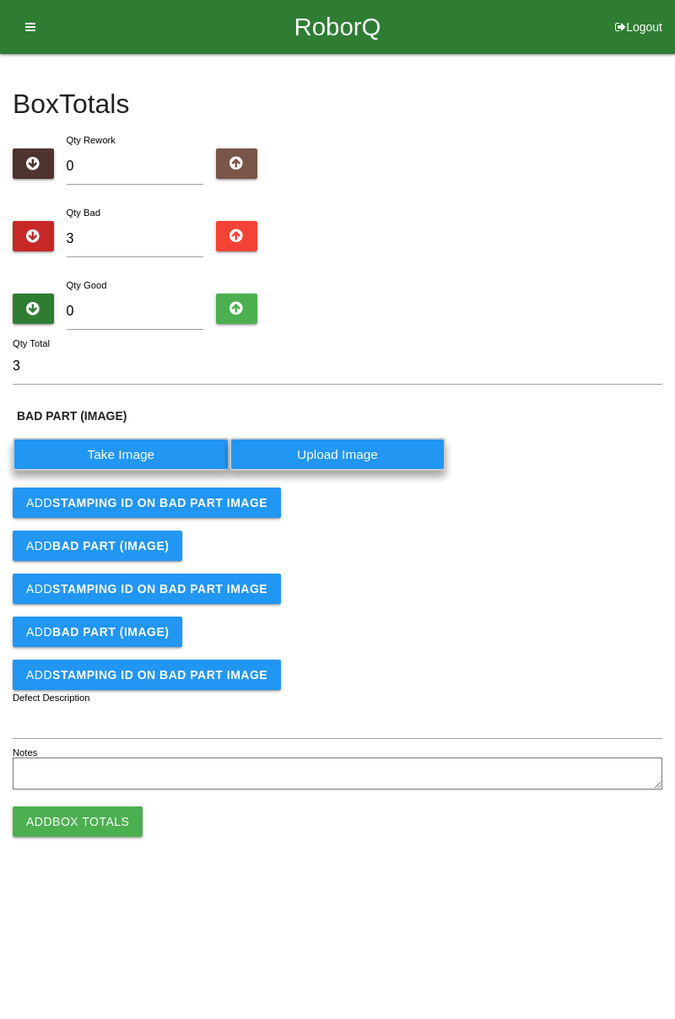
click at [148, 455] on label "Take Image" at bounding box center [121, 454] width 217 height 33
click at [0, 0] on \(IMAGE\) "Take Image" at bounding box center [0, 0] width 0 height 0
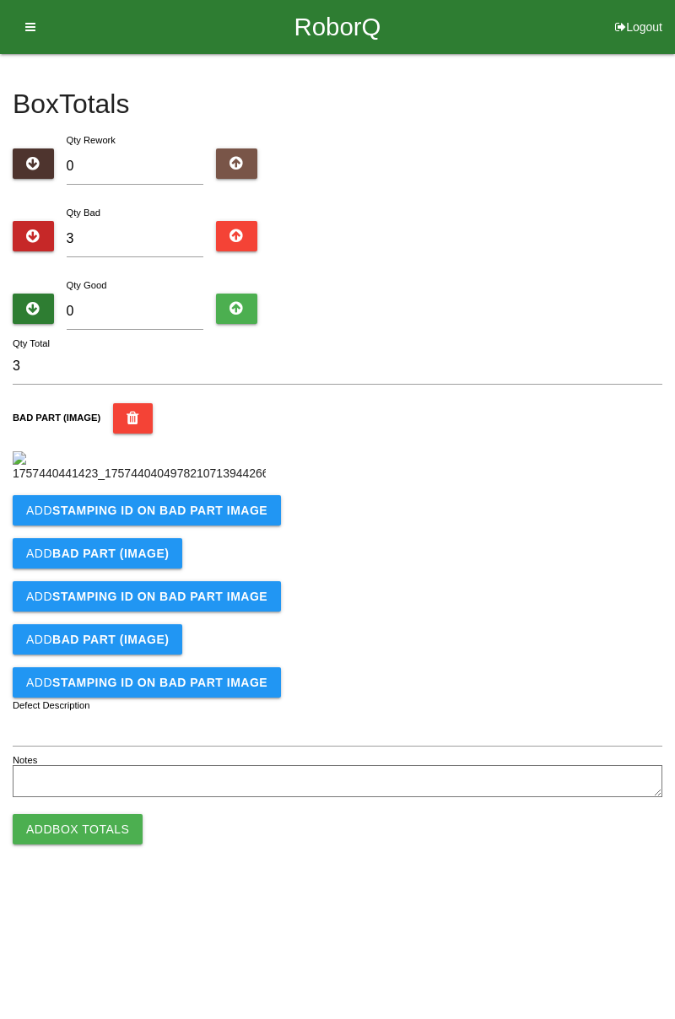
click at [246, 525] on button "Add STAMPING ID on BAD PART Image" at bounding box center [147, 510] width 268 height 30
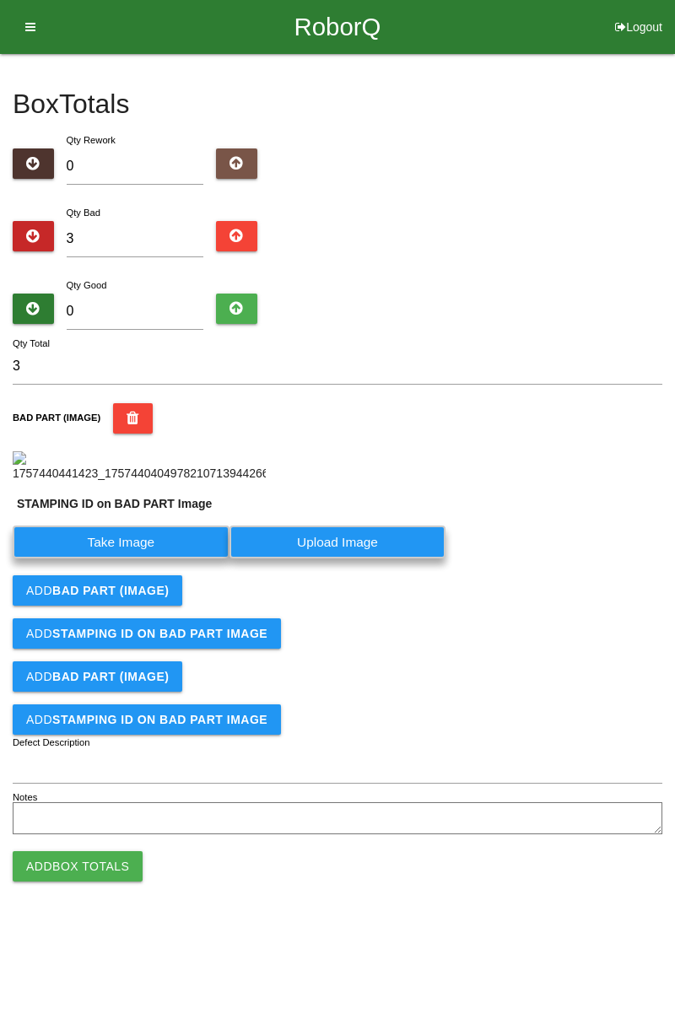
click at [154, 558] on label "Take Image" at bounding box center [121, 541] width 217 height 33
click at [0, 0] on PART "Take Image" at bounding box center [0, 0] width 0 height 0
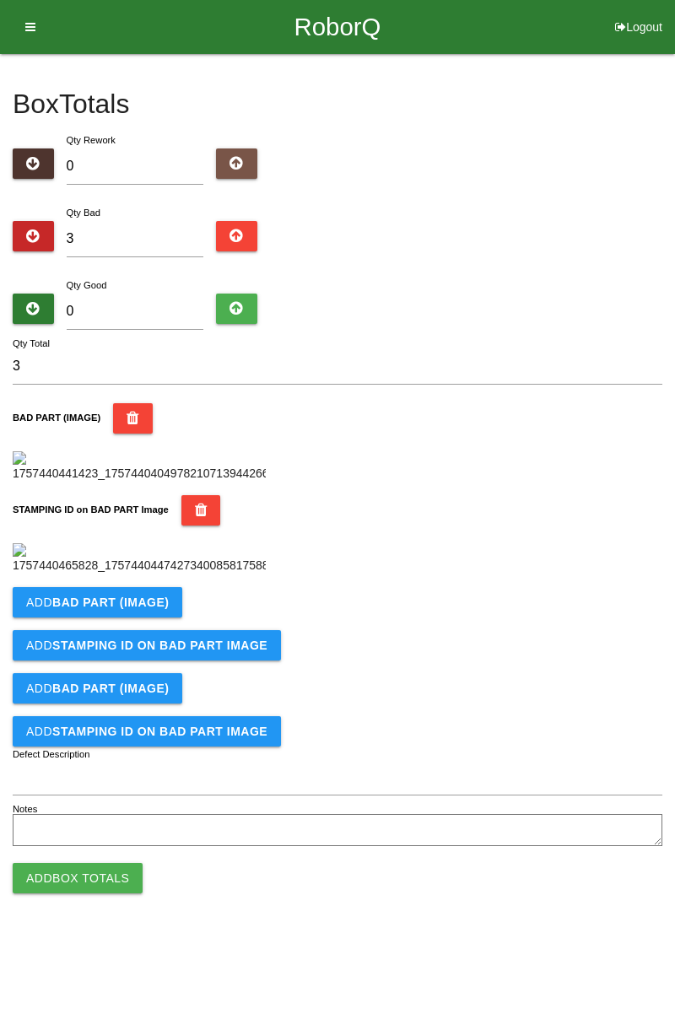
scroll to position [371, 0]
click at [161, 617] on button "Add BAD PART (IMAGE)" at bounding box center [98, 602] width 170 height 30
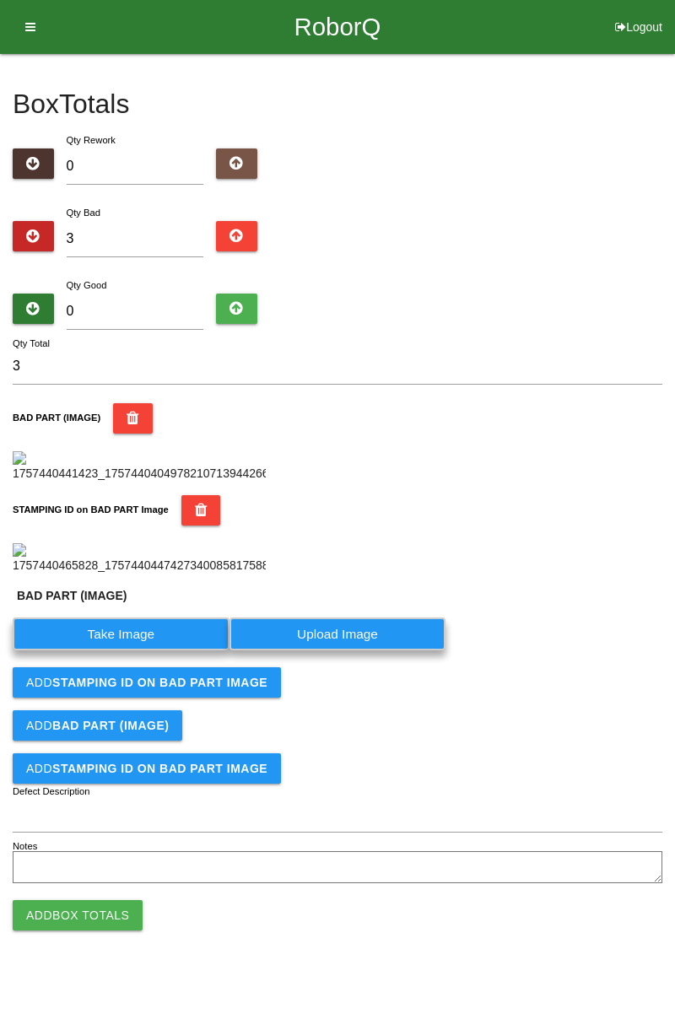
click at [153, 650] on label "Take Image" at bounding box center [121, 633] width 217 height 33
click at [0, 0] on \(IMAGE\) "Take Image" at bounding box center [0, 0] width 0 height 0
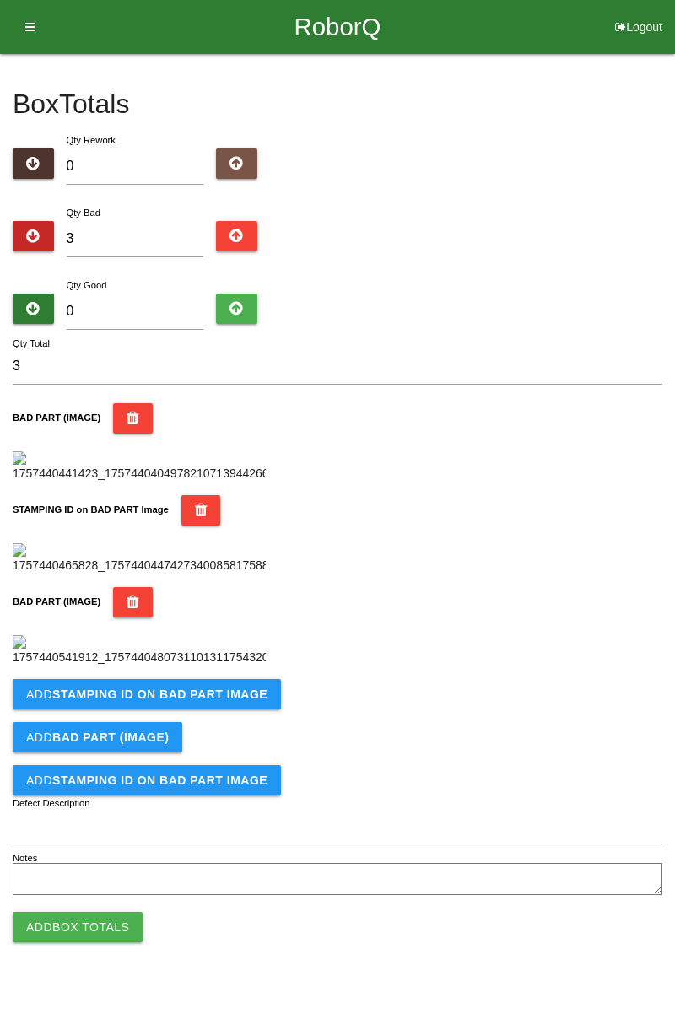
scroll to position [648, 0]
click at [246, 701] on b "STAMPING ID on BAD PART Image" at bounding box center [159, 693] width 215 height 13
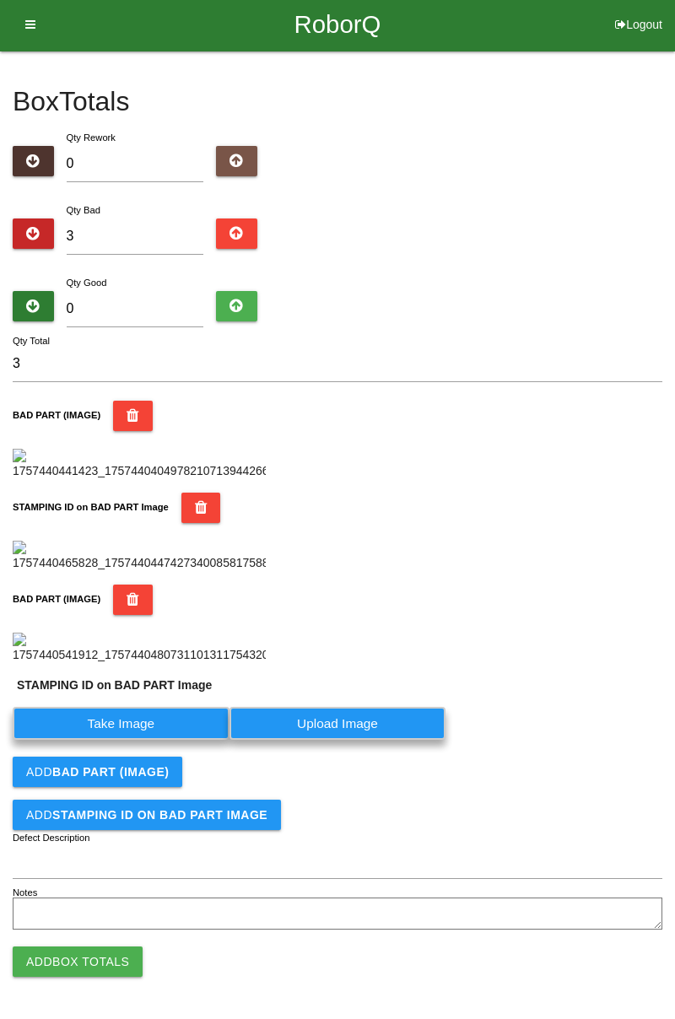
click at [162, 740] on label "Take Image" at bounding box center [121, 723] width 217 height 33
click at [0, 0] on PART "Take Image" at bounding box center [0, 0] width 0 height 0
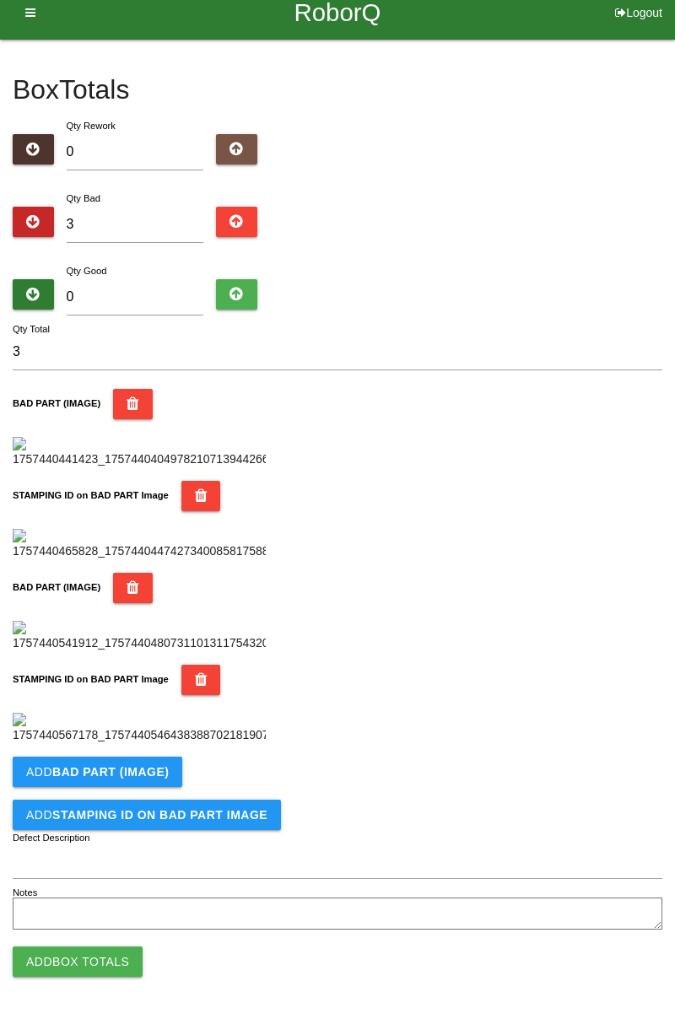
scroll to position [924, 0]
click at [144, 768] on b "BAD PART (IMAGE)" at bounding box center [110, 771] width 116 height 13
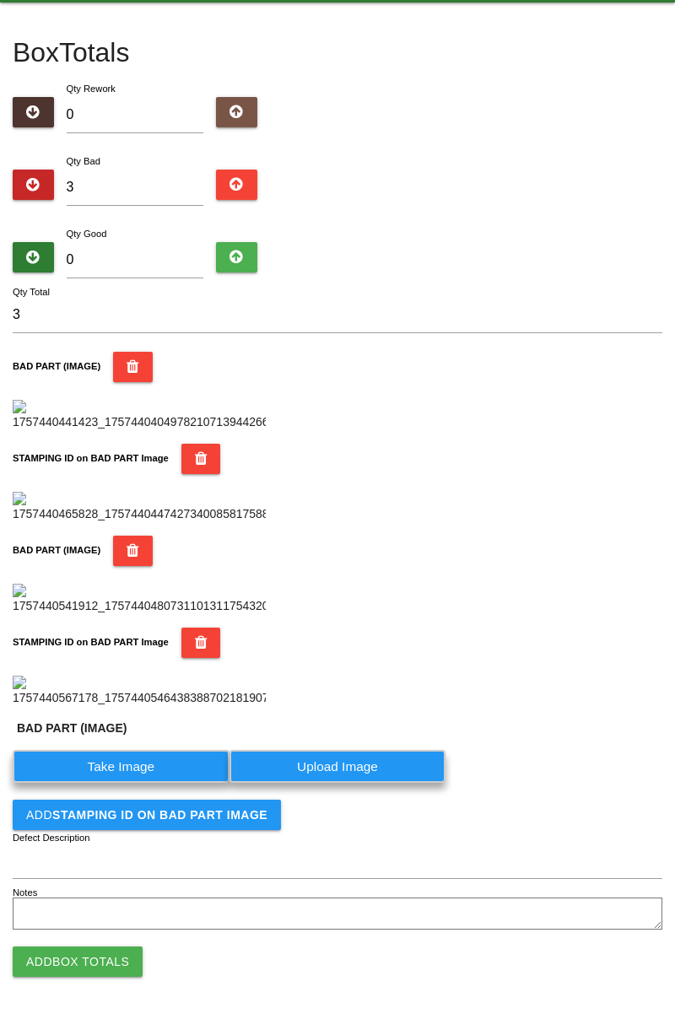
click at [146, 783] on label "Take Image" at bounding box center [121, 766] width 217 height 33
click at [0, 0] on \(IMAGE\) "Take Image" at bounding box center [0, 0] width 0 height 0
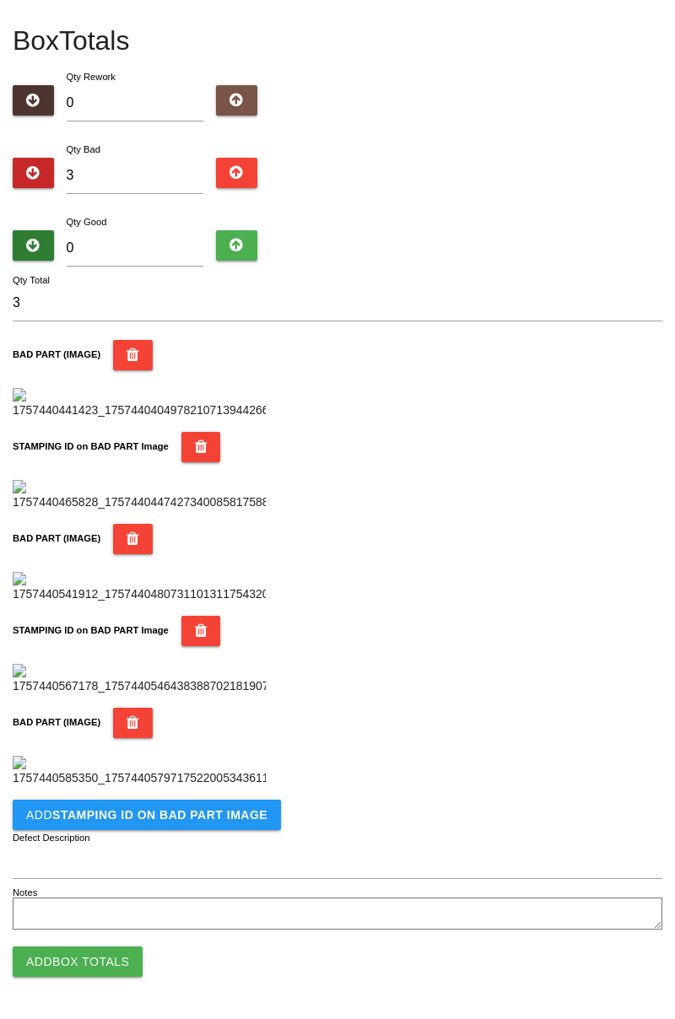
scroll to position [1201, 0]
click at [177, 817] on b "STAMPING ID on BAD PART Image" at bounding box center [159, 814] width 215 height 13
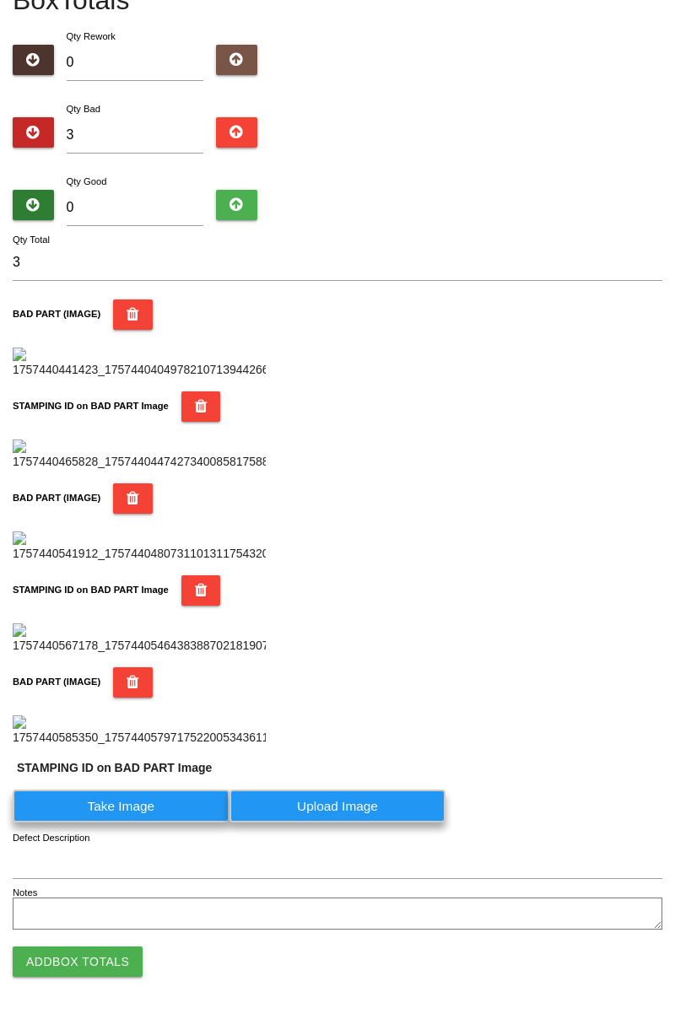
click at [174, 822] on label "Take Image" at bounding box center [121, 805] width 217 height 33
click at [0, 0] on PART "Take Image" at bounding box center [0, 0] width 0 height 0
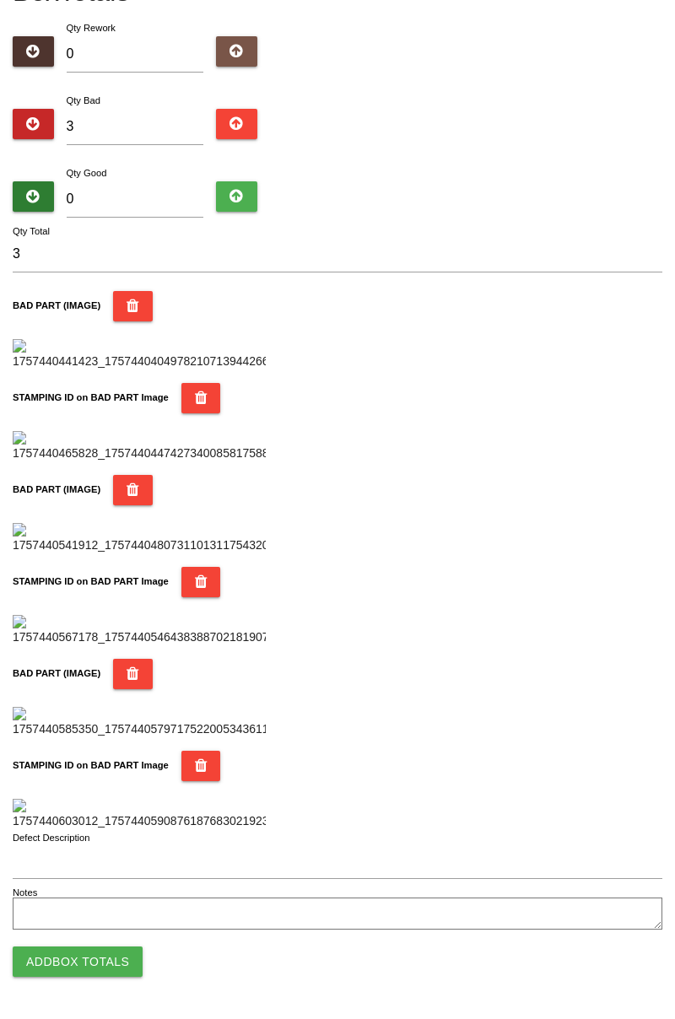
scroll to position [0, 0]
